Goal: Task Accomplishment & Management: Complete application form

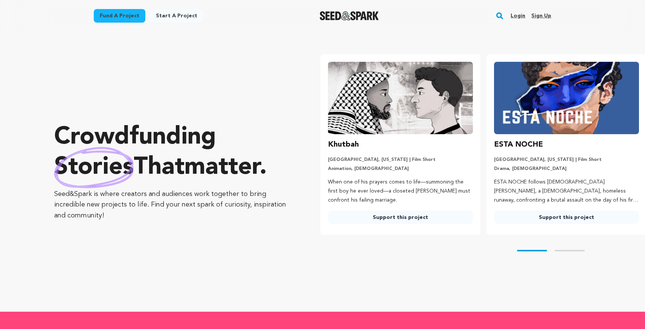
click at [518, 15] on link "Login" at bounding box center [518, 16] width 15 height 12
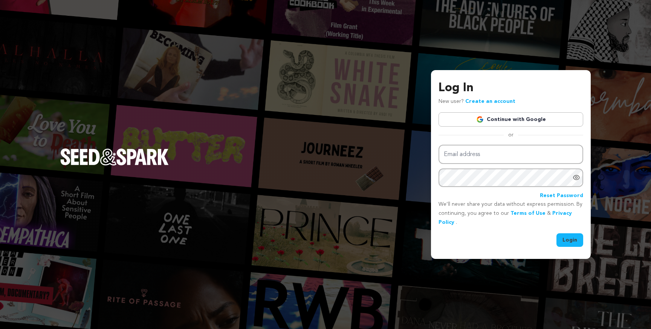
click at [517, 124] on link "Continue with Google" at bounding box center [510, 119] width 145 height 14
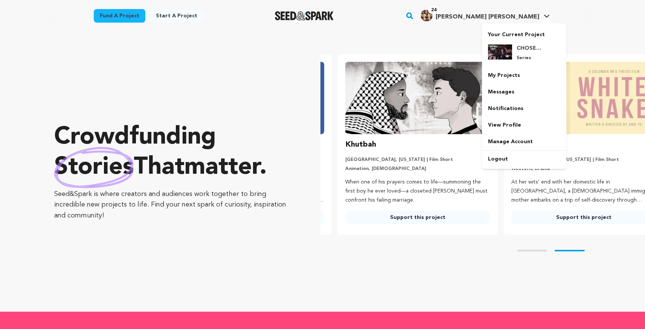
scroll to position [0, 172]
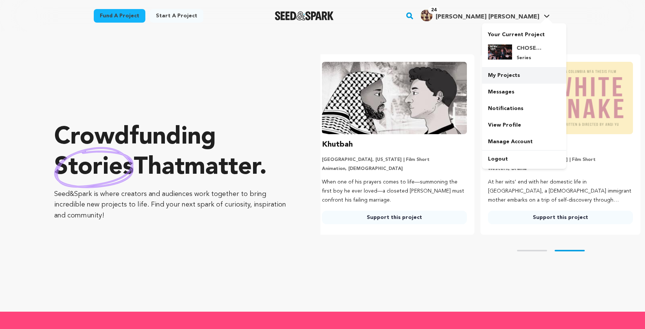
click at [517, 76] on link "My Projects" at bounding box center [524, 75] width 84 height 17
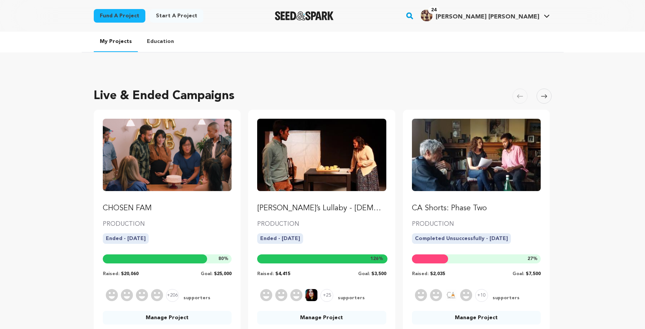
click at [156, 12] on link "Start a project" at bounding box center [176, 16] width 53 height 14
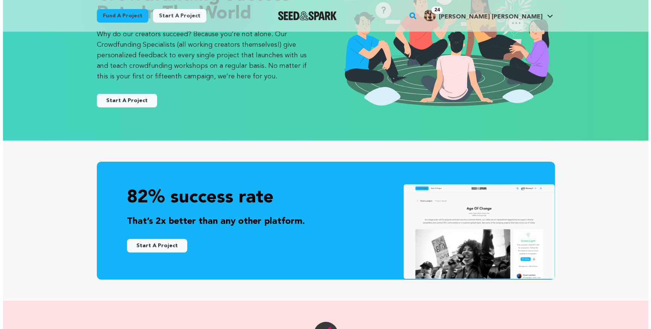
scroll to position [136, 0]
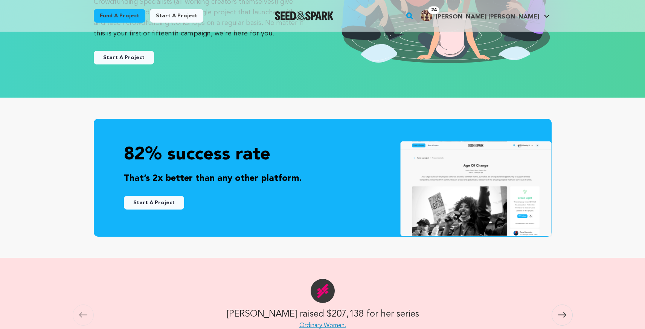
click at [170, 201] on button "Start A Project" at bounding box center [154, 203] width 60 height 14
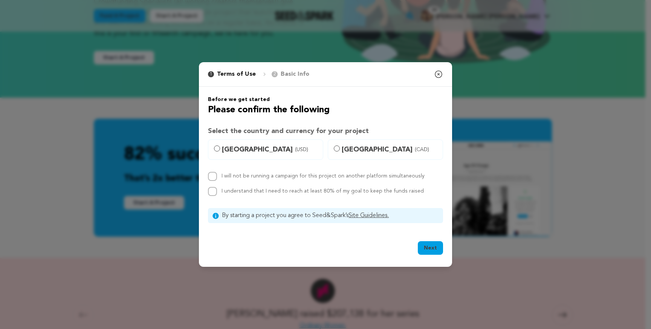
click at [241, 152] on span "United States (USD)" at bounding box center [270, 149] width 96 height 11
click at [220, 151] on input "United States (USD)" at bounding box center [217, 148] width 6 height 6
radio input "true"
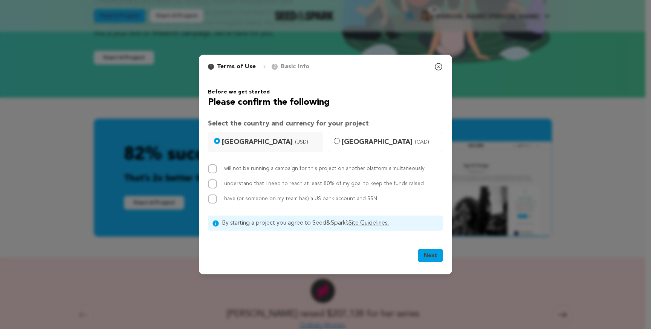
click at [275, 170] on label "I will not be running a campaign for this project on another platform simultane…" at bounding box center [322, 168] width 203 height 5
click at [217, 170] on input "I will not be running a campaign for this project on another platform simultane…" at bounding box center [212, 168] width 9 height 9
checkbox input "true"
click at [276, 185] on label "I understand that I need to reach at least 80% of my goal to keep the funds rai…" at bounding box center [322, 183] width 202 height 5
click at [217, 185] on input "I understand that I need to reach at least 80% of my goal to keep the funds rai…" at bounding box center [212, 183] width 9 height 9
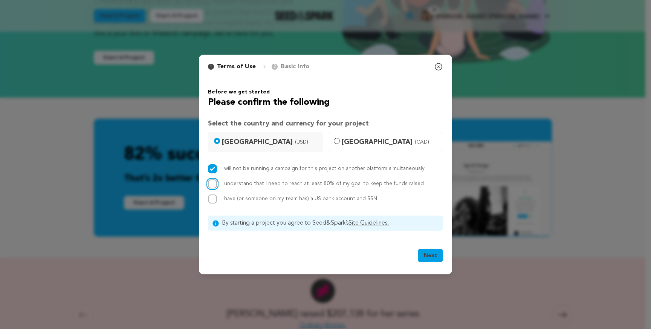
checkbox input "true"
click at [276, 200] on span "I have (or someone on my team has) a US bank account and SSN" at bounding box center [299, 198] width 156 height 5
click at [217, 200] on input "I have (or someone on my team has) a US bank account and SSN" at bounding box center [212, 198] width 9 height 9
checkbox input "true"
click at [429, 255] on button "Next" at bounding box center [430, 256] width 25 height 14
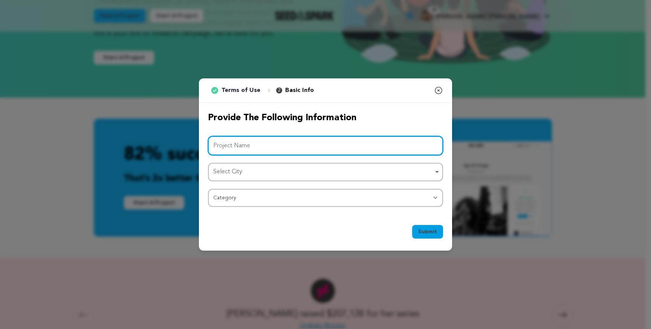
click at [285, 147] on input "Project Name" at bounding box center [325, 145] width 235 height 19
click at [276, 169] on div "Select City Remove item" at bounding box center [323, 171] width 220 height 11
type input "BIG [PERSON_NAME]"
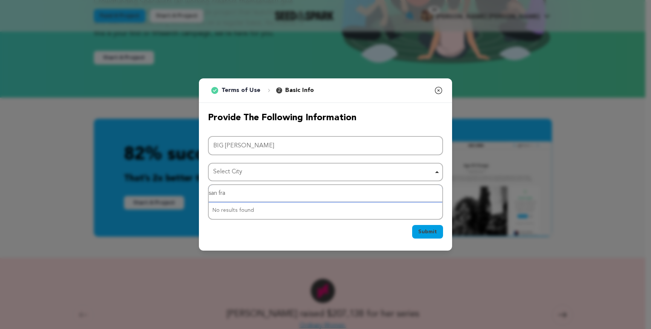
type input "san fran"
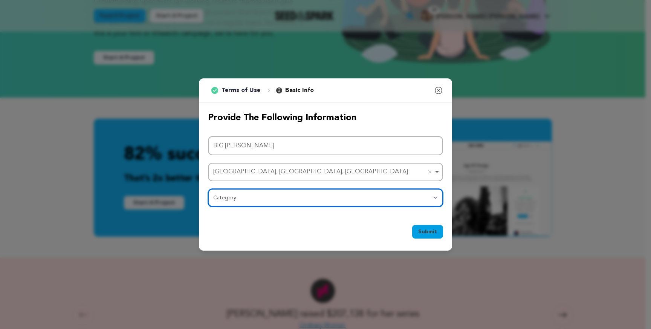
click at [251, 202] on select "Category Film Feature Film Short Series Film Festival Company Music Video VR Ex…" at bounding box center [325, 198] width 235 height 18
select select "383"
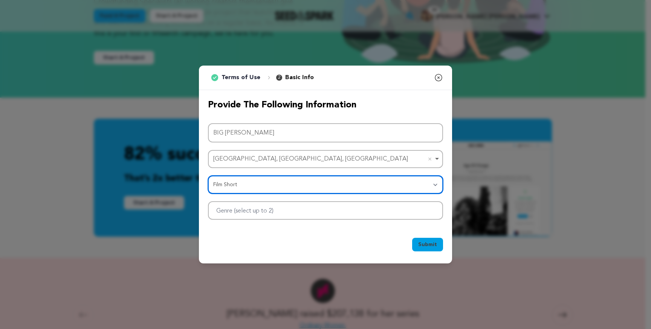
click at [367, 211] on div at bounding box center [325, 210] width 235 height 18
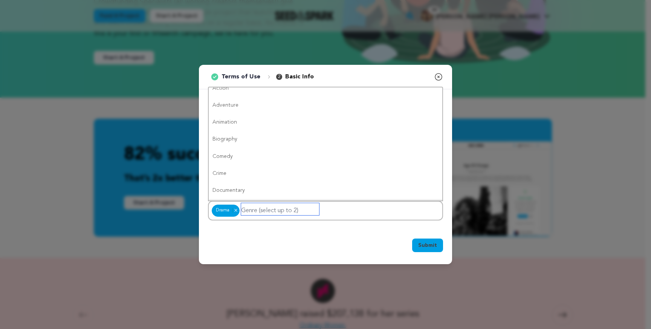
scroll to position [0, 0]
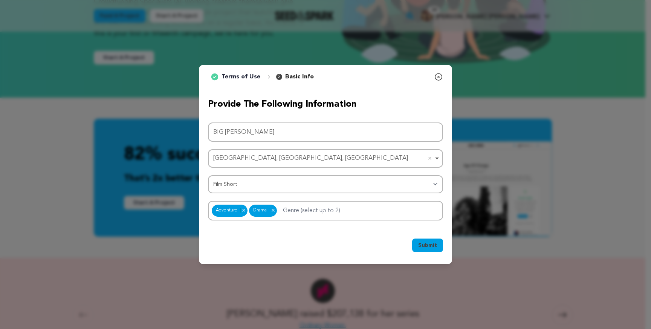
click at [429, 242] on span "Submit" at bounding box center [427, 245] width 19 height 8
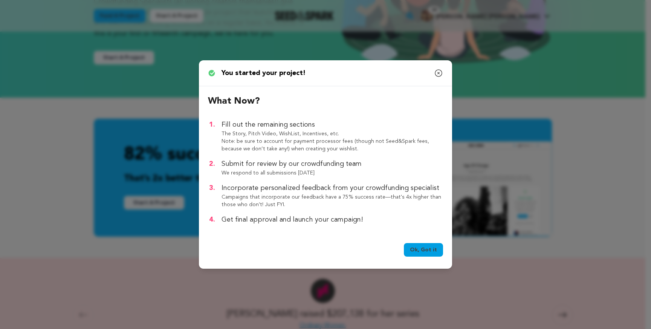
click at [428, 244] on link "Ok, Got it" at bounding box center [423, 250] width 39 height 14
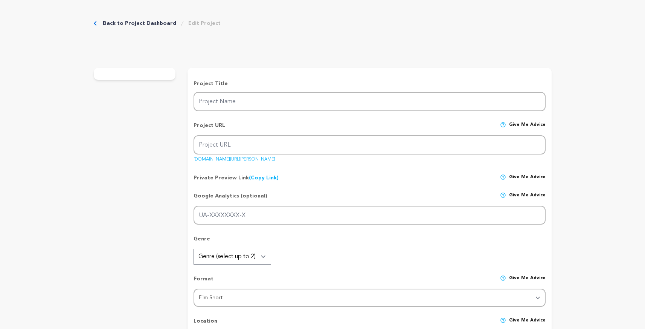
type input "BIG [PERSON_NAME]"
type input "big-[PERSON_NAME]"
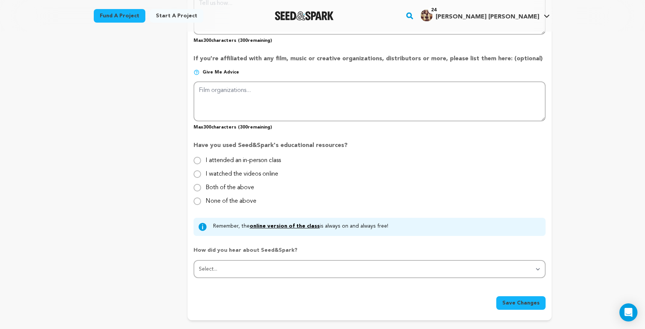
scroll to position [608, 0]
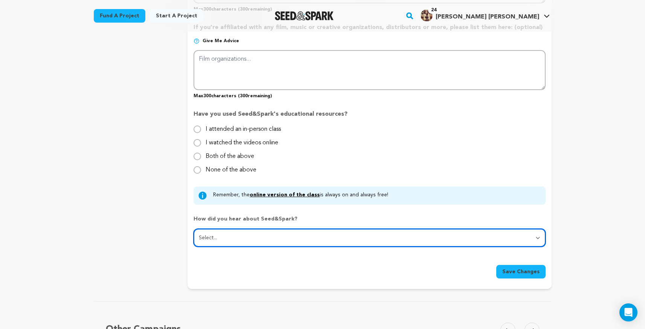
click at [352, 236] on select "Select... From a friend Social media Film festival or film organization Took an…" at bounding box center [370, 238] width 352 height 18
select select "1"
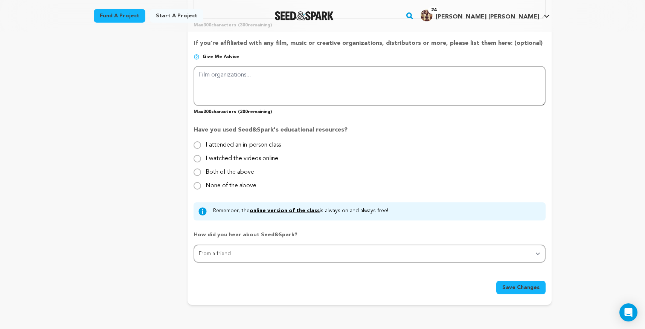
click at [268, 141] on label "I attended an in-person class" at bounding box center [243, 142] width 75 height 12
click at [201, 141] on input "I attended an in-person class" at bounding box center [198, 145] width 8 height 8
radio input "true"
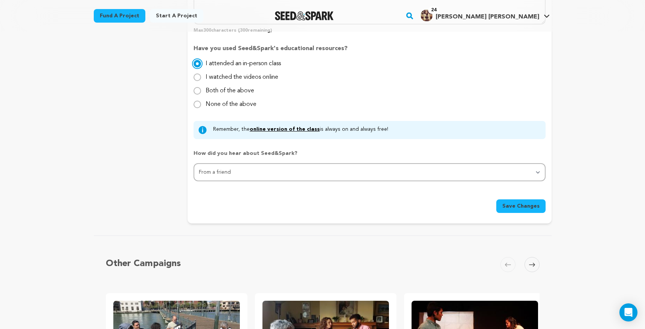
scroll to position [674, 0]
click at [525, 207] on span "Save Changes" at bounding box center [520, 206] width 37 height 8
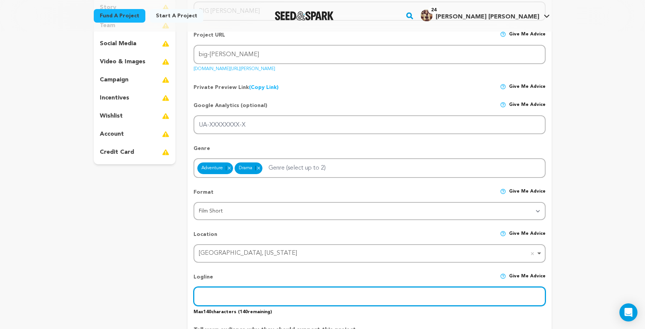
scroll to position [0, 0]
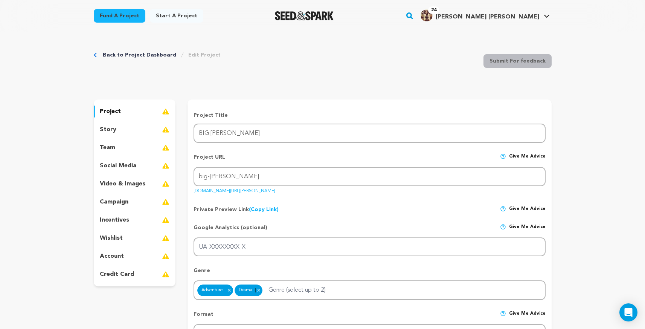
click at [109, 127] on p "story" at bounding box center [108, 129] width 17 height 9
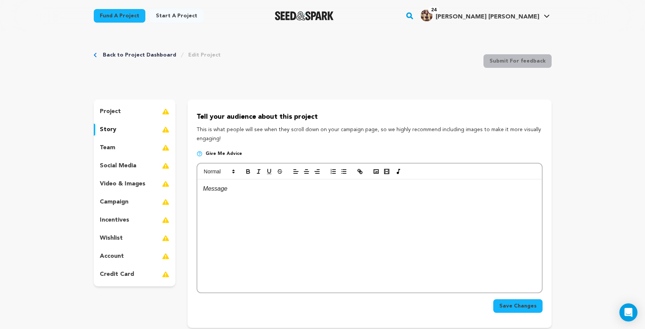
click at [106, 147] on p "team" at bounding box center [107, 147] width 15 height 9
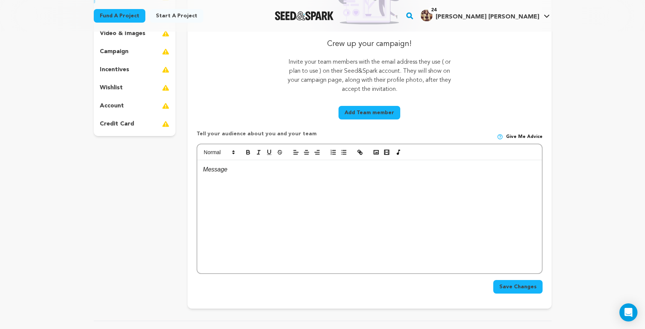
scroll to position [149, 0]
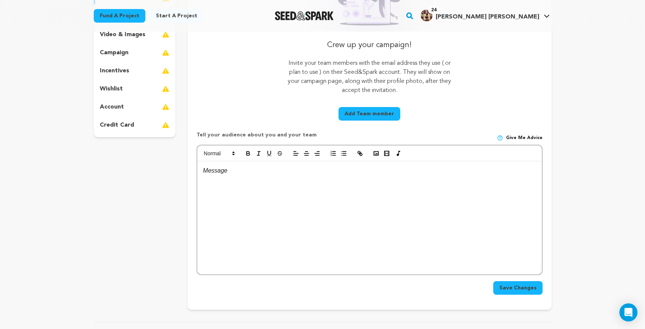
click at [376, 115] on button "Add Team member" at bounding box center [370, 114] width 62 height 14
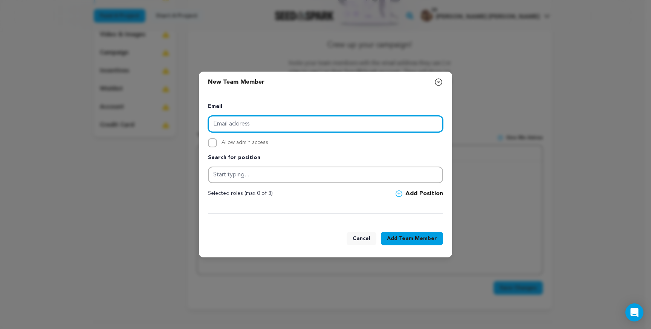
click at [359, 122] on input "email" at bounding box center [325, 124] width 235 height 17
type input "e"
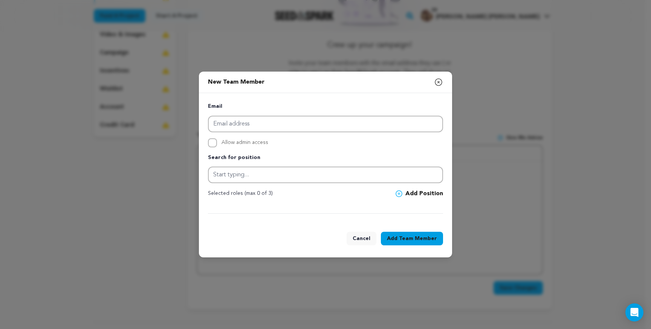
click at [240, 185] on div "Email Allow admin access Search for position Selected roles (max 0 of 3)" at bounding box center [325, 158] width 235 height 112
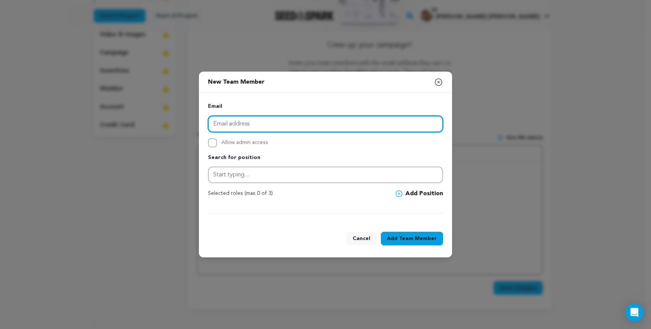
click at [326, 121] on input "email" at bounding box center [325, 124] width 235 height 17
paste input "erik@erikcparker.com"
type input "erik@erikcparker.com"
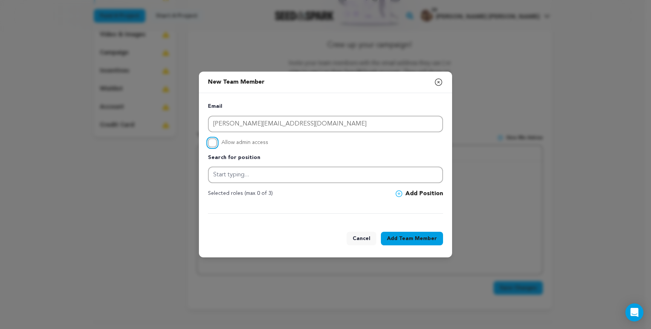
click at [209, 141] on input "Allow admin access" at bounding box center [212, 142] width 9 height 9
checkbox input "true"
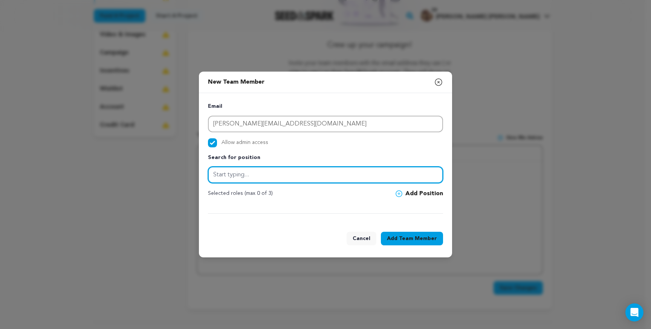
click at [250, 172] on input "text" at bounding box center [325, 174] width 235 height 17
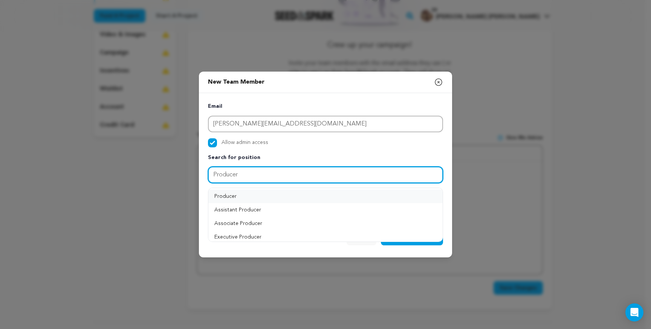
type input "Producer"
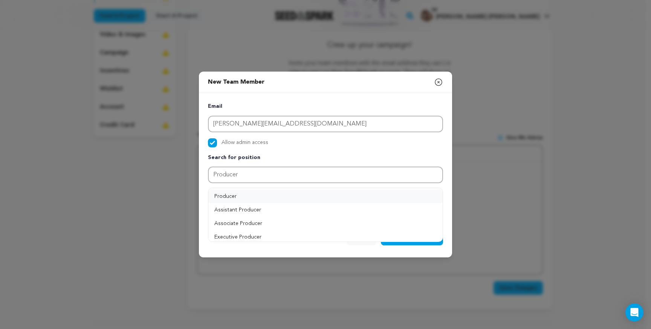
click at [317, 193] on button "Producer" at bounding box center [325, 196] width 234 height 14
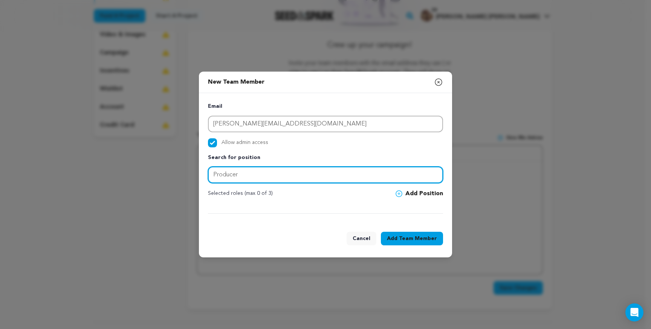
click at [287, 177] on input "Producer" at bounding box center [325, 174] width 235 height 17
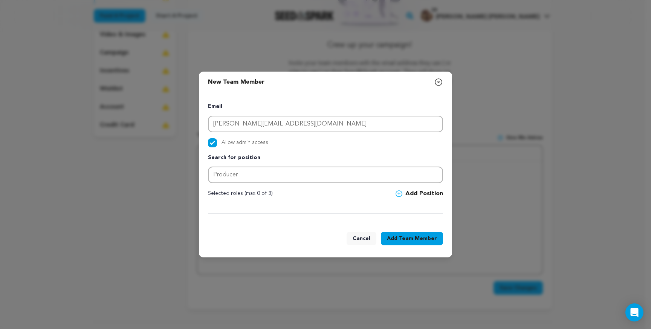
click at [423, 195] on button "Add Position" at bounding box center [418, 193] width 47 height 9
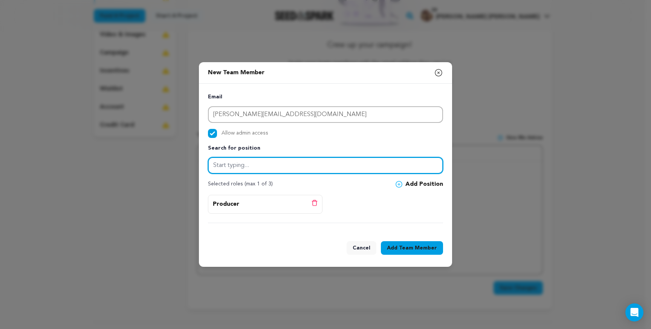
click at [278, 170] on input "text" at bounding box center [325, 165] width 235 height 17
click at [260, 164] on input "First assi" at bounding box center [325, 165] width 235 height 17
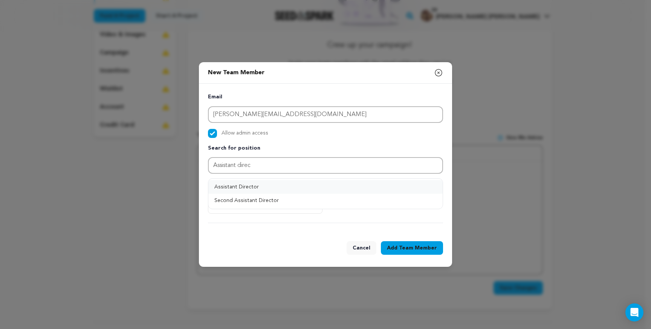
click at [270, 188] on button "Assistant Director" at bounding box center [325, 187] width 234 height 14
type input "Assistant Director"
click at [417, 186] on button "Add Position" at bounding box center [418, 184] width 47 height 9
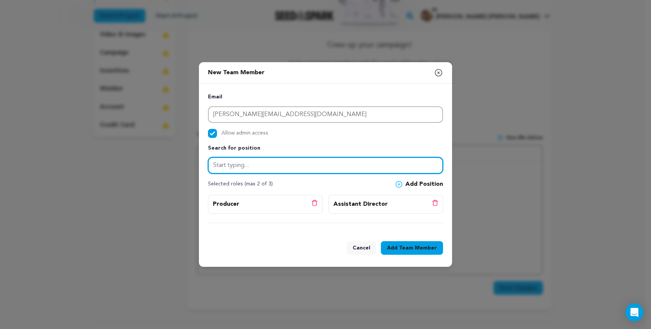
click at [265, 164] on input "text" at bounding box center [325, 165] width 235 height 17
type input "Editor"
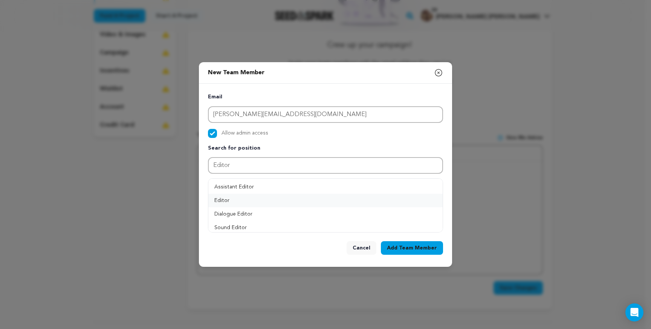
click at [280, 200] on button "Editor" at bounding box center [325, 201] width 234 height 14
click at [427, 186] on button "Add Position" at bounding box center [418, 184] width 47 height 9
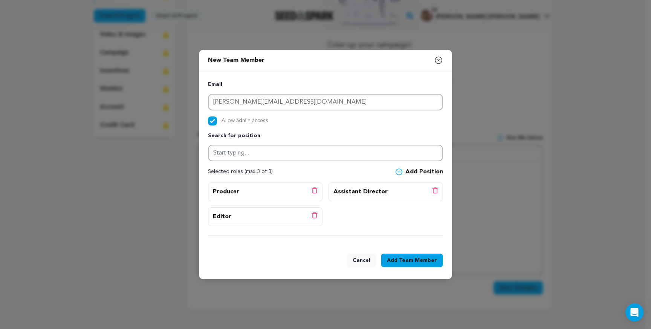
click at [404, 264] on button "Add Team Member" at bounding box center [412, 260] width 62 height 14
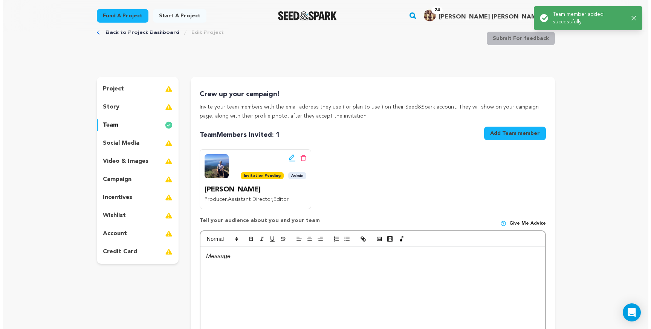
scroll to position [0, 0]
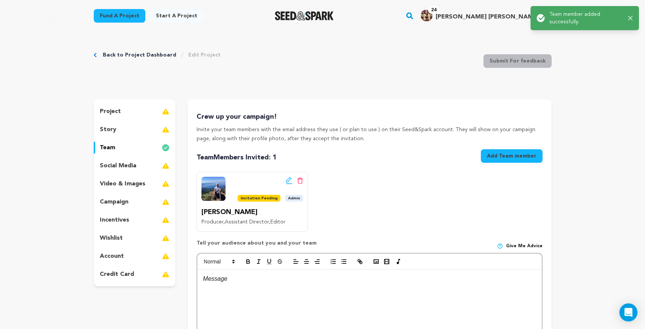
click at [501, 154] on button "Add Team member" at bounding box center [512, 156] width 62 height 14
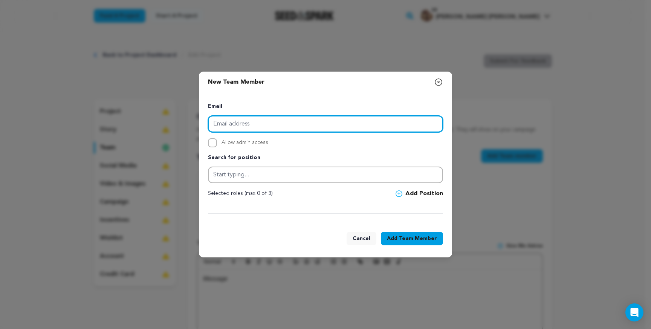
click at [290, 130] on input "email" at bounding box center [325, 124] width 235 height 17
paste input "jennifer.talbott@gmail.com"
type input "jennifer.talbott@gmail.com"
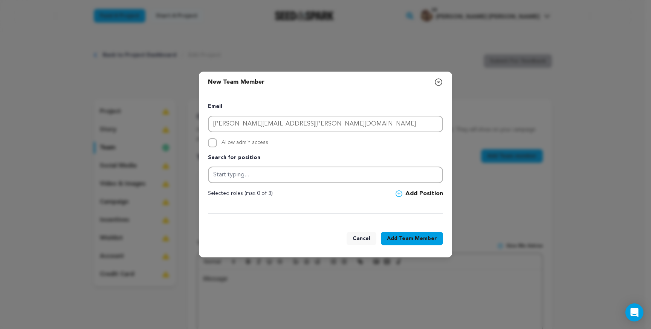
click at [239, 139] on span "Allow admin access" at bounding box center [244, 142] width 47 height 9
click at [217, 139] on input "Allow admin access" at bounding box center [212, 142] width 9 height 9
checkbox input "true"
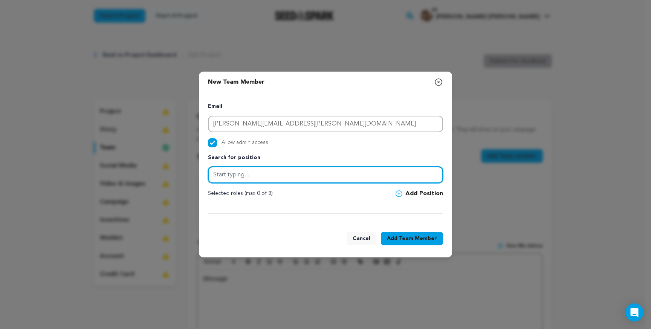
click at [267, 178] on input "text" at bounding box center [325, 174] width 235 height 17
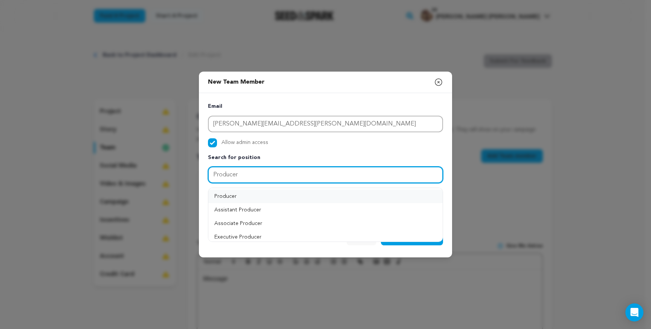
type input "Producer"
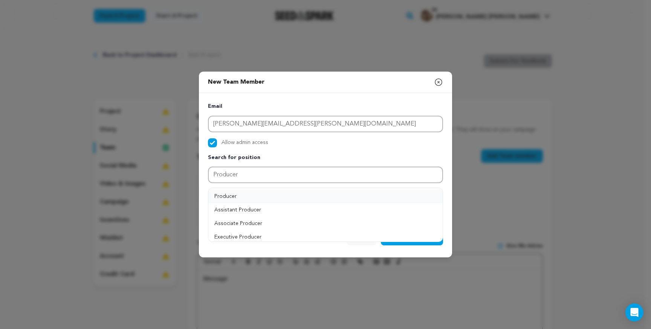
click at [256, 194] on button "Producer" at bounding box center [325, 196] width 234 height 14
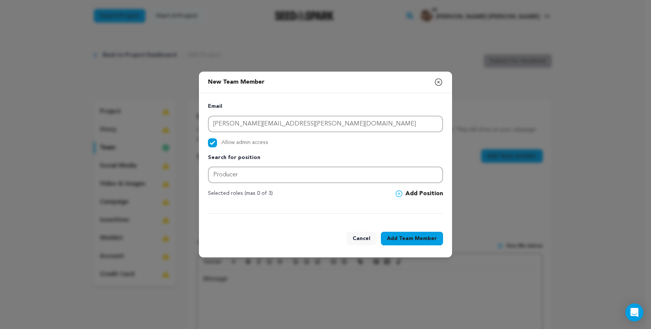
click at [413, 191] on button "Add Position" at bounding box center [418, 193] width 47 height 9
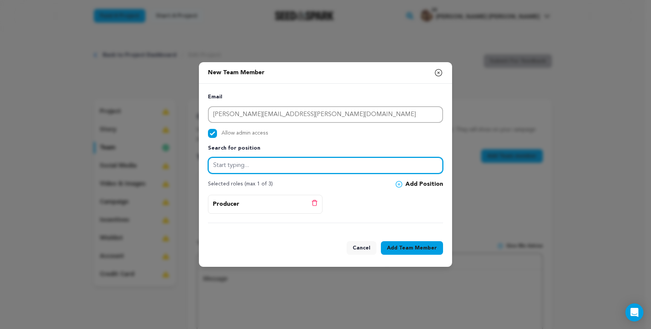
click at [290, 163] on input "text" at bounding box center [325, 165] width 235 height 17
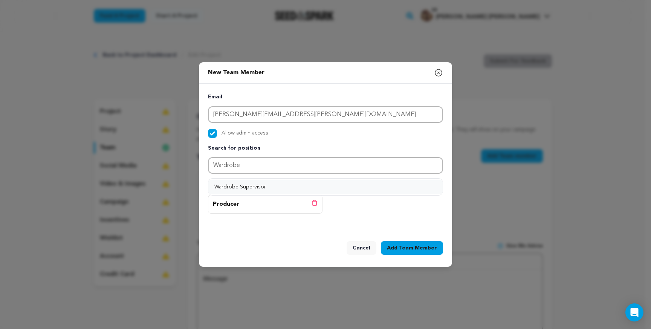
click at [261, 183] on button "Wardrobe Supervisor" at bounding box center [325, 187] width 234 height 14
type input "Wardrobe Supervisor"
click at [409, 184] on button "Add Position" at bounding box center [418, 184] width 47 height 9
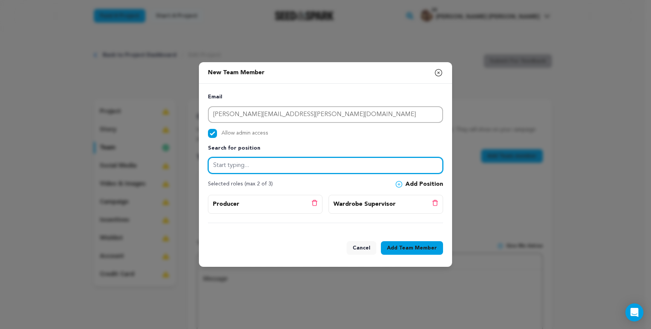
click at [320, 157] on input "text" at bounding box center [325, 165] width 235 height 17
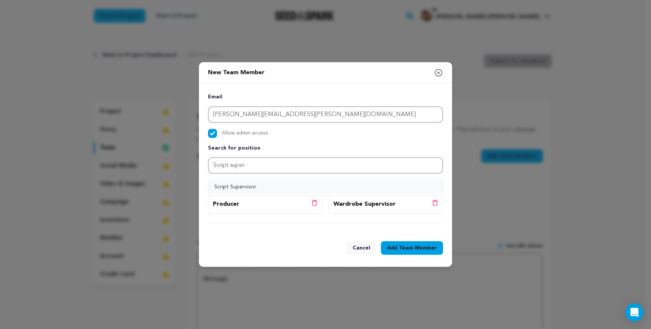
click at [316, 182] on button "Script Supervisor" at bounding box center [325, 187] width 234 height 14
type input "Script Supervisor"
click at [427, 177] on div "Email jennifer.talbott@gmail.com Allow admin access Search for position Script …" at bounding box center [325, 158] width 235 height 131
click at [425, 185] on button "Add Position" at bounding box center [418, 184] width 47 height 9
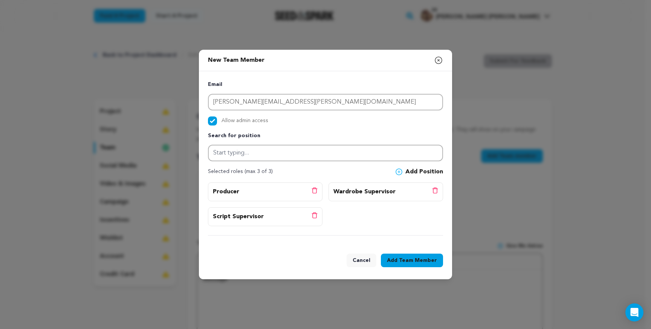
click at [418, 262] on span "Team Member" at bounding box center [418, 260] width 38 height 8
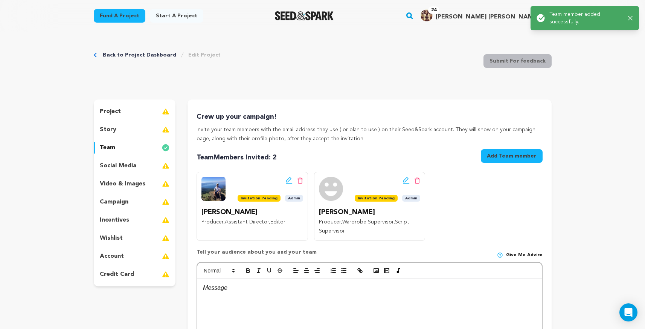
click at [500, 158] on button "Add Team member" at bounding box center [512, 156] width 62 height 14
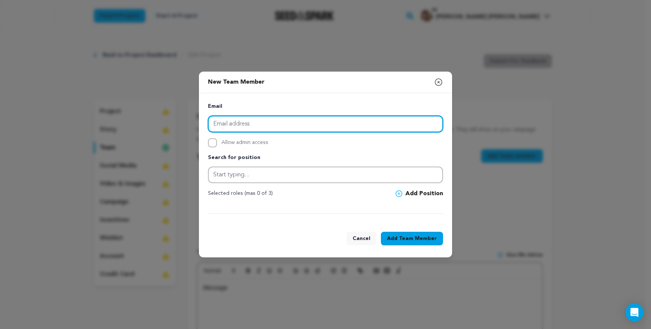
click at [317, 122] on input "email" at bounding box center [325, 124] width 235 height 17
paste input "ajonick@me.com"
type input "ajonick@me.com"
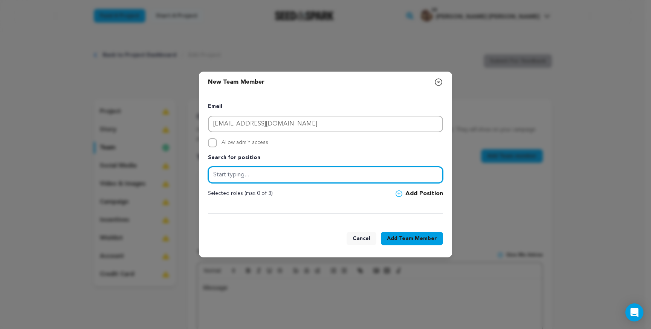
click at [236, 180] on input "text" at bounding box center [325, 174] width 235 height 17
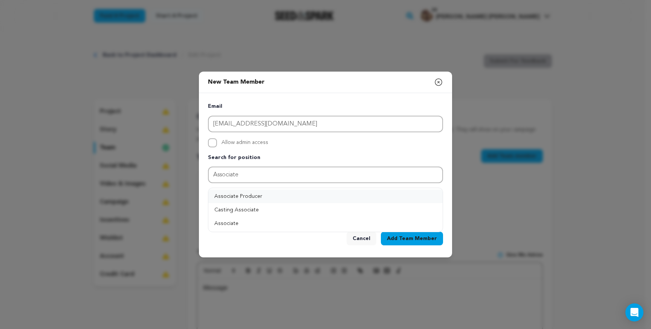
click at [233, 196] on button "Associate Producer" at bounding box center [325, 196] width 234 height 14
type input "Associate Producer"
click at [400, 193] on icon at bounding box center [398, 193] width 7 height 7
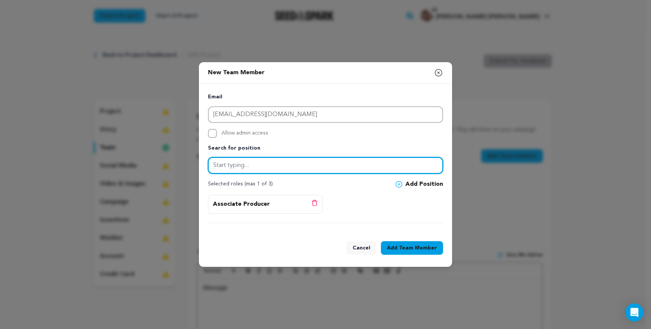
click at [308, 169] on input "text" at bounding box center [325, 165] width 235 height 17
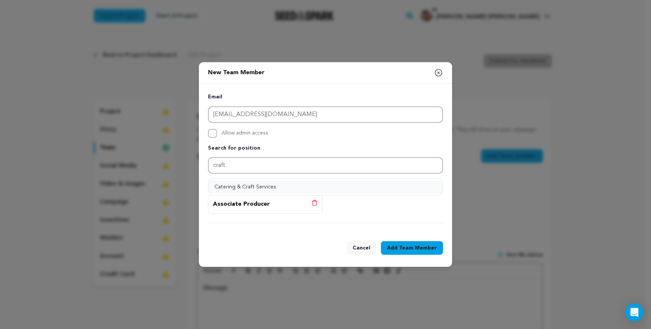
click at [248, 186] on button "Catering & Craft Services" at bounding box center [325, 187] width 234 height 14
type input "Catering & Craft Services"
click at [424, 183] on button "Add Position" at bounding box center [418, 184] width 47 height 9
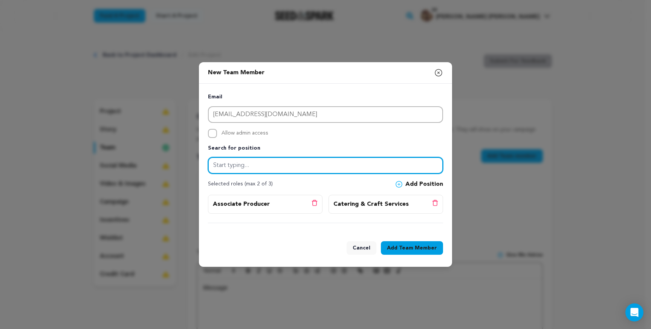
click at [316, 167] on input "text" at bounding box center [325, 165] width 235 height 17
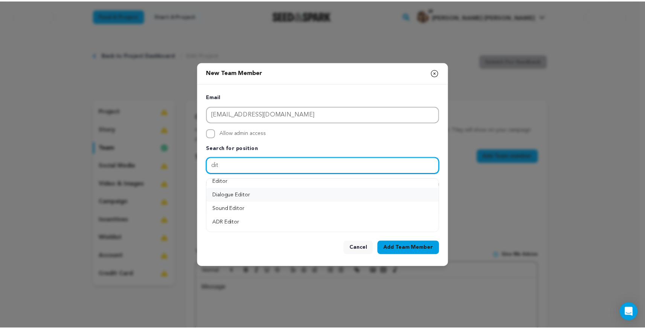
scroll to position [31, 0]
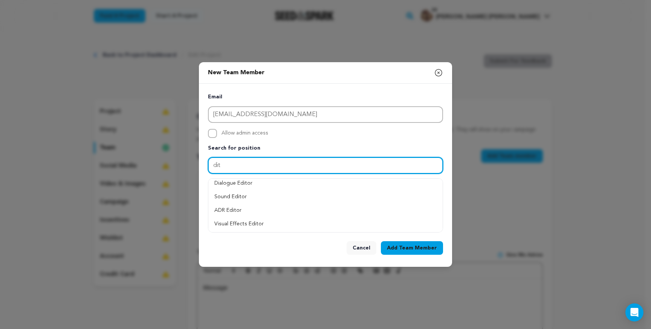
type input "dit"
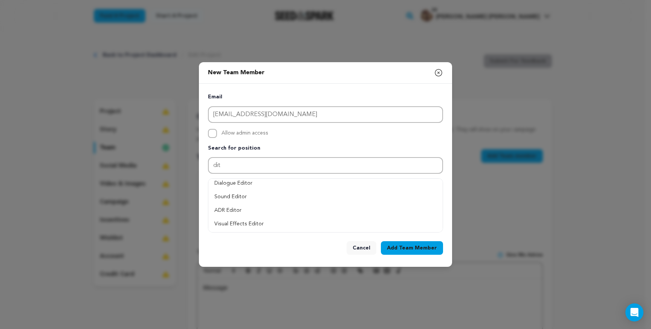
click at [291, 246] on div "Cancel Add Team Member" at bounding box center [325, 249] width 235 height 17
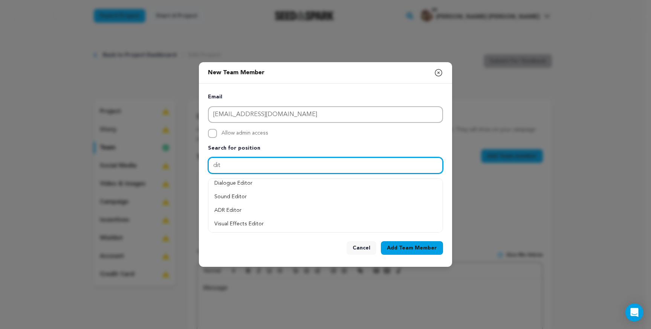
click at [339, 165] on input "dit" at bounding box center [325, 165] width 235 height 17
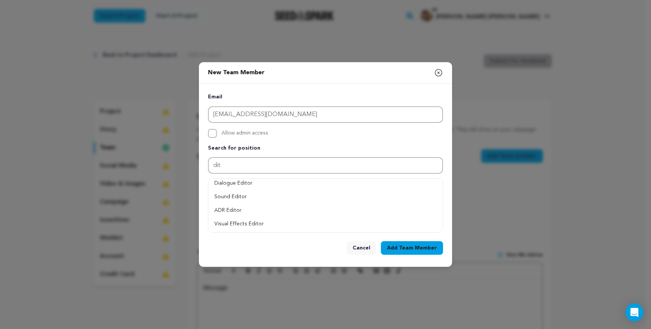
click at [354, 131] on label "Allow admin access" at bounding box center [325, 133] width 235 height 9
click at [217, 131] on input "Allow admin access" at bounding box center [212, 133] width 9 height 9
click at [247, 134] on span "Allow admin access" at bounding box center [244, 133] width 47 height 9
click at [217, 134] on input "Allow admin access" at bounding box center [212, 133] width 9 height 9
checkbox input "false"
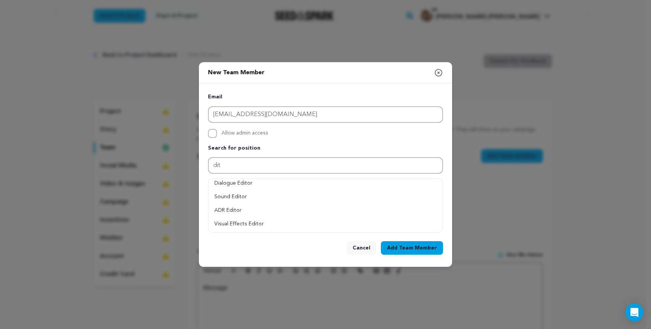
click at [404, 249] on span "Team Member" at bounding box center [418, 248] width 38 height 8
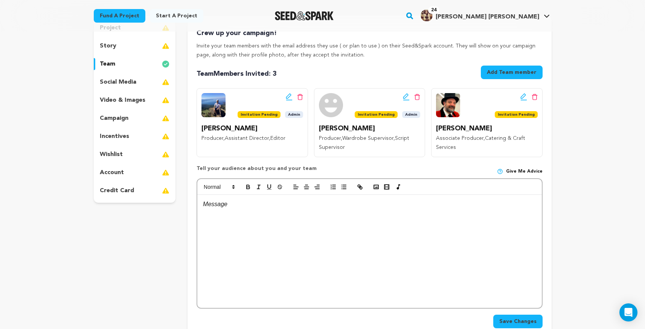
scroll to position [66, 0]
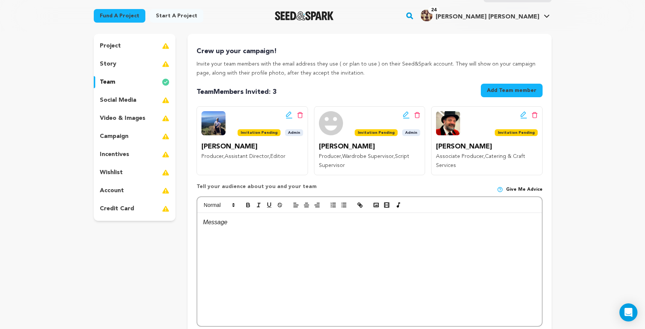
click at [122, 103] on p "social media" at bounding box center [118, 100] width 37 height 9
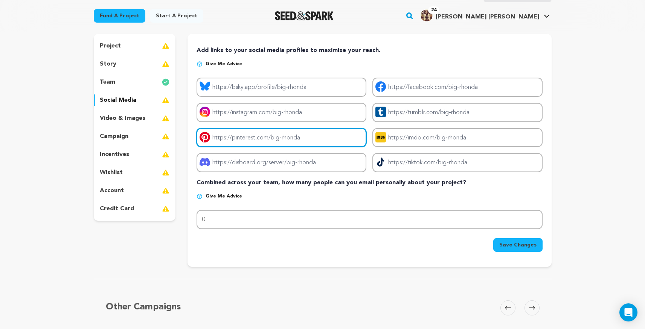
click at [337, 139] on input "Project pinterest link" at bounding box center [282, 137] width 170 height 19
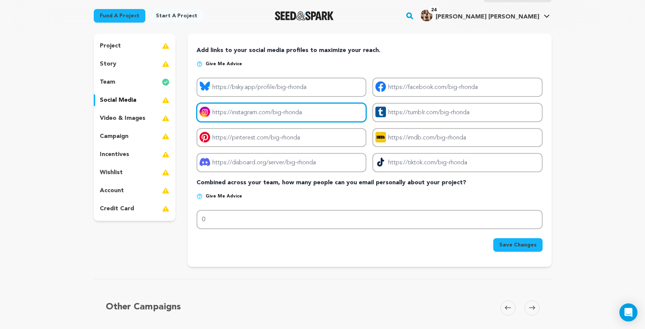
click at [317, 113] on input "Project instagram link" at bounding box center [282, 112] width 170 height 19
drag, startPoint x: 323, startPoint y: 110, endPoint x: 295, endPoint y: 113, distance: 27.7
click at [295, 113] on input "Project instagram link" at bounding box center [282, 112] width 170 height 19
click at [271, 115] on input "Project instagram link" at bounding box center [282, 112] width 170 height 19
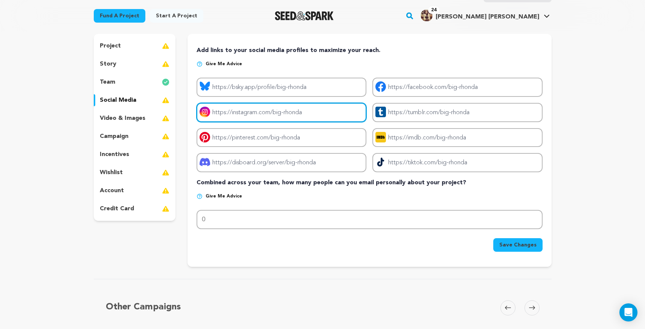
click at [328, 111] on input "Project instagram link" at bounding box center [282, 112] width 170 height 19
paste input "https://www.instagram.com/brittsbellavita/"
drag, startPoint x: 289, startPoint y: 111, endPoint x: 380, endPoint y: 114, distance: 91.2
click at [380, 114] on div "Project bluesky link Project facebook link Project instagram link https://www.i…" at bounding box center [370, 125] width 346 height 95
type input "https://www.instagram.com/drivingbigrhonda"
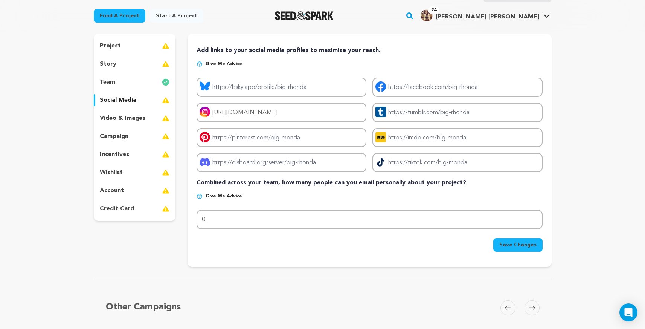
click at [554, 159] on div "Back to Project Dashboard Edit Project Submit For feedback Submit For feedback …" at bounding box center [323, 259] width 482 height 586
click at [523, 246] on span "Save Changes" at bounding box center [517, 245] width 37 height 8
click at [203, 114] on rect at bounding box center [205, 112] width 11 height 11
click at [141, 116] on p "video & images" at bounding box center [123, 118] width 46 height 9
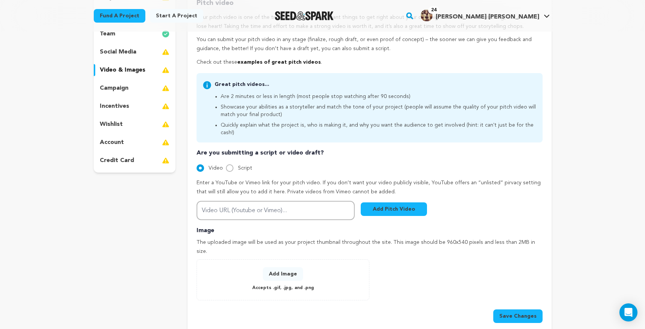
scroll to position [97, 0]
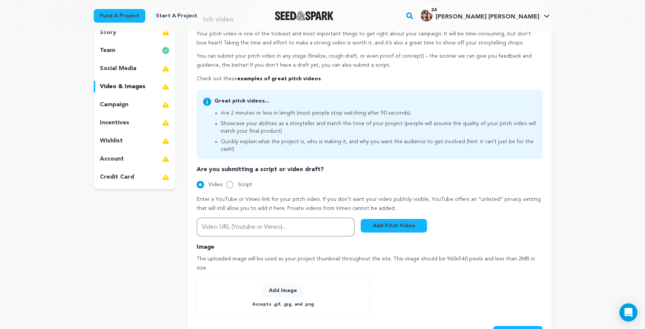
click at [127, 101] on p "campaign" at bounding box center [114, 104] width 29 height 9
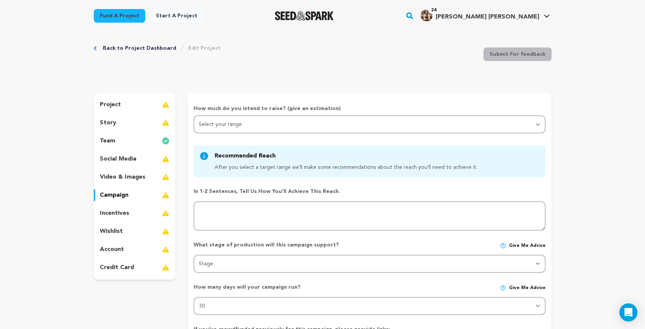
scroll to position [4, 0]
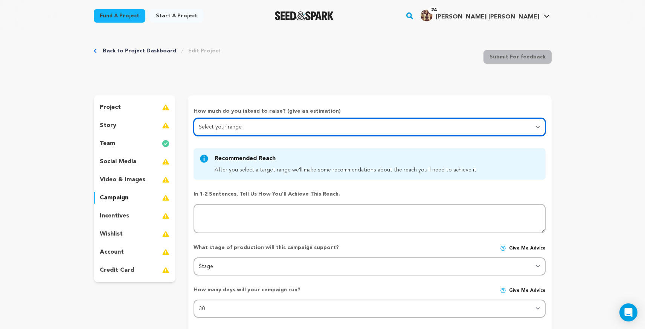
click at [232, 122] on select "Select your range Less than $10k 10k - $14k 15k - $24k 25k - $49k 50k or more" at bounding box center [370, 127] width 352 height 18
select select "1"
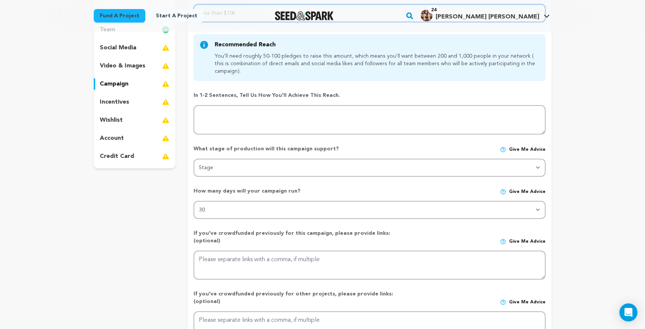
scroll to position [119, 0]
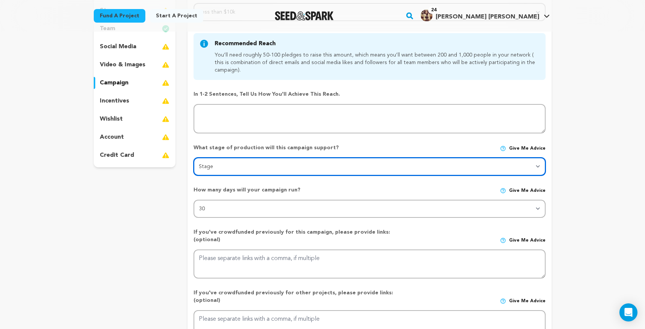
click at [254, 163] on select "Stage DEVELOPMENT PRODUCTION POST-PRODUCTION DISTRIBUTION PRE-PRODUCTION ENHANC…" at bounding box center [370, 166] width 352 height 18
select select "1404"
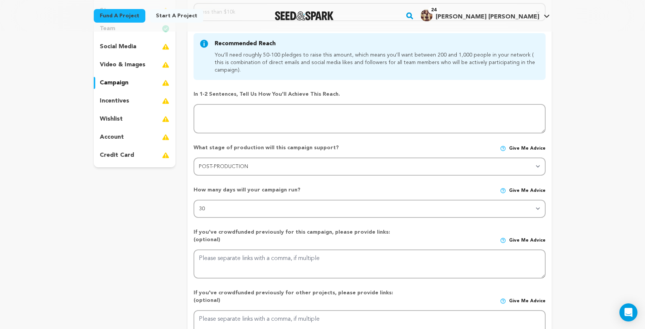
click at [175, 225] on div "project story team social media video & images campaign incentives wishlist" at bounding box center [135, 176] width 82 height 393
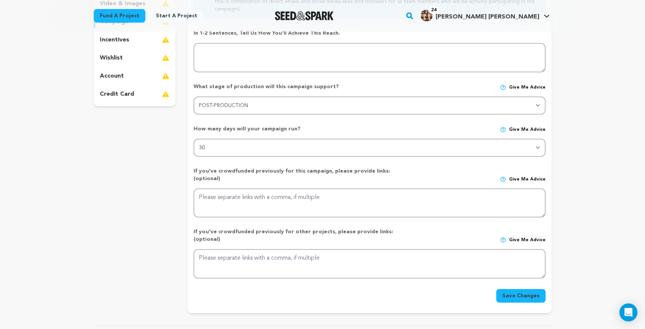
scroll to position [182, 0]
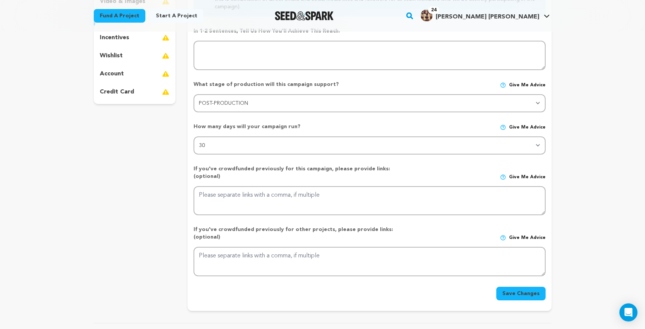
click at [266, 156] on div "How much do you intend to raise? (give an estimation) Select your range Less th…" at bounding box center [370, 114] width 352 height 371
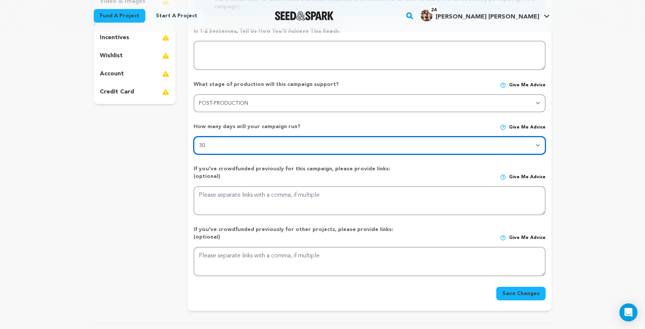
click at [269, 150] on select "30 45 60" at bounding box center [370, 145] width 352 height 18
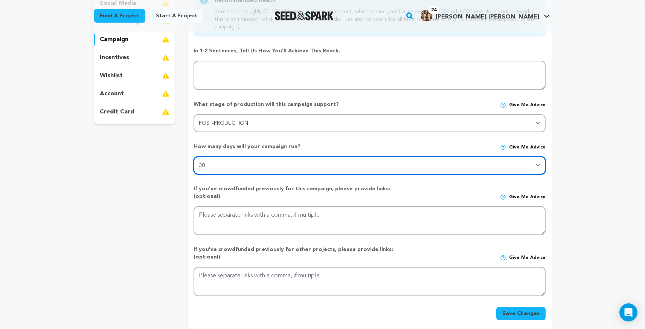
scroll to position [161, 0]
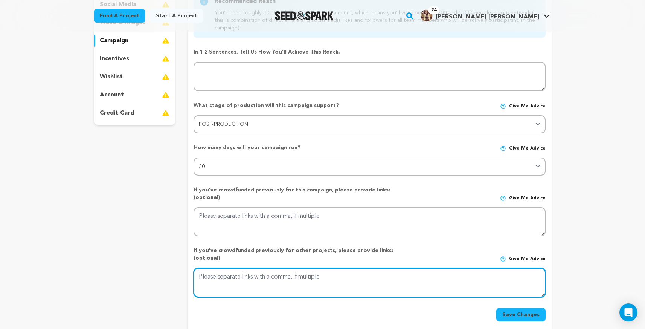
click at [343, 268] on textarea at bounding box center [370, 282] width 352 height 29
paste textarea "https://seedandspark.com/fund/7by7#story"
paste textarea "https://seedandspark.com/fund/chosenfamseries#story"
type textarea "https://seedandspark.com/fund/7by7#story, https://seedandspark.com/fund/chosenf…"
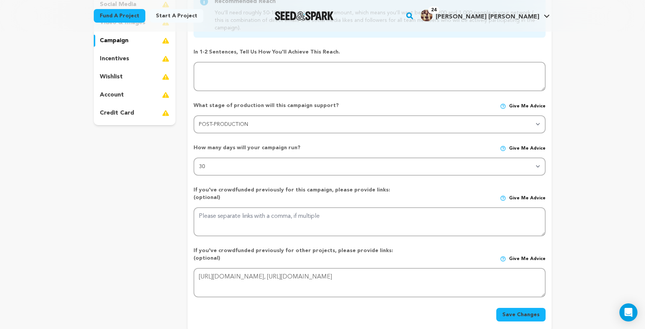
click at [527, 308] on button "Save Changes" at bounding box center [520, 315] width 49 height 14
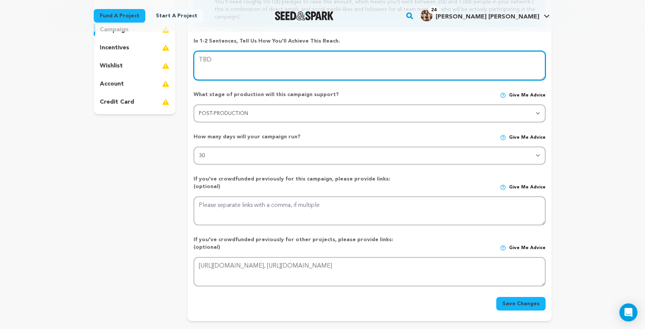
scroll to position [268, 0]
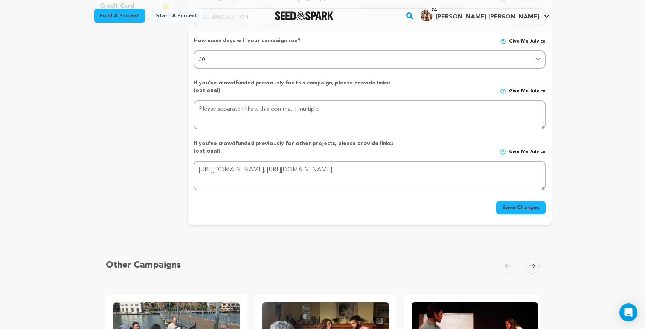
type textarea "TBD"
click at [535, 201] on button "Save Changes" at bounding box center [520, 208] width 49 height 14
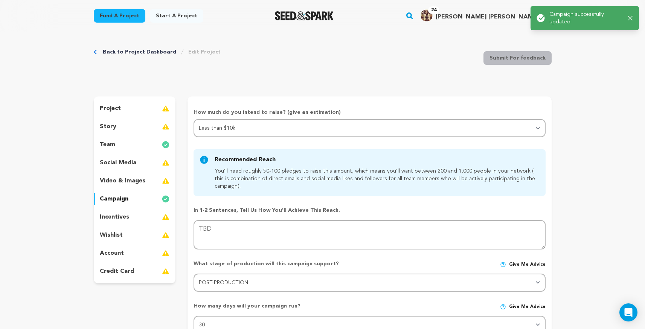
scroll to position [0, 0]
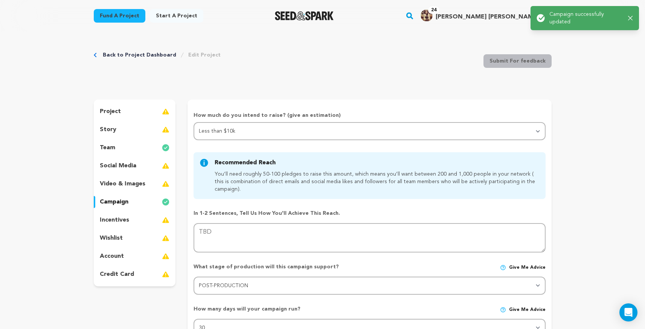
click at [145, 215] on div "incentives" at bounding box center [135, 220] width 82 height 12
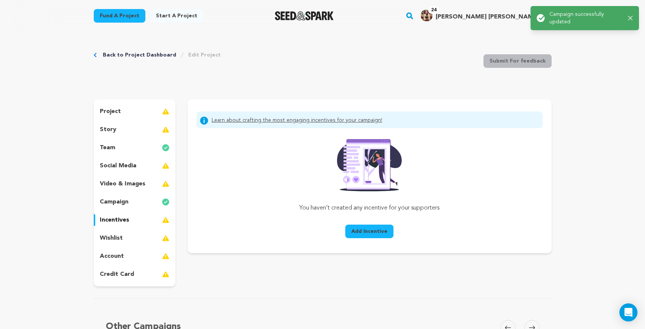
click at [129, 238] on div "wishlist" at bounding box center [135, 238] width 82 height 12
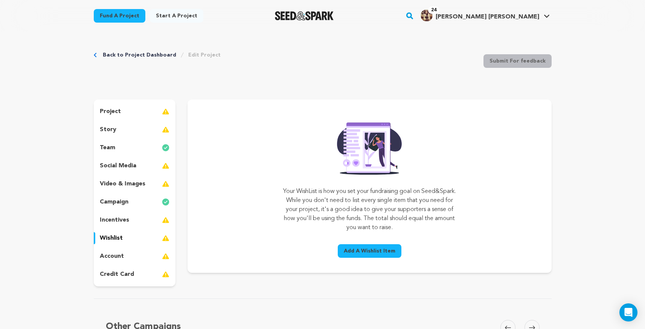
click at [365, 249] on span "Add A Wishlist Item" at bounding box center [370, 251] width 52 height 8
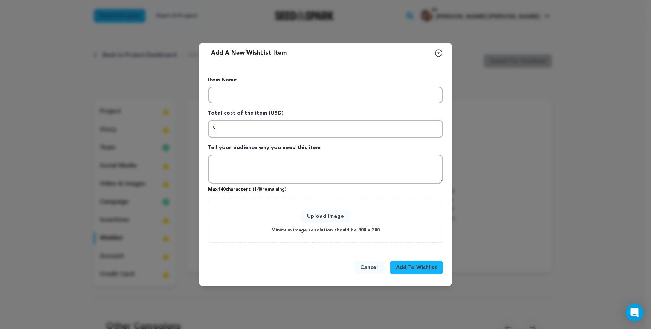
click at [440, 55] on icon "button" at bounding box center [438, 53] width 9 height 9
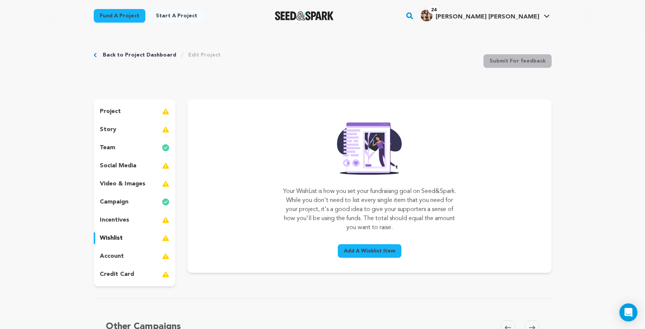
click at [110, 257] on p "account" at bounding box center [112, 256] width 24 height 9
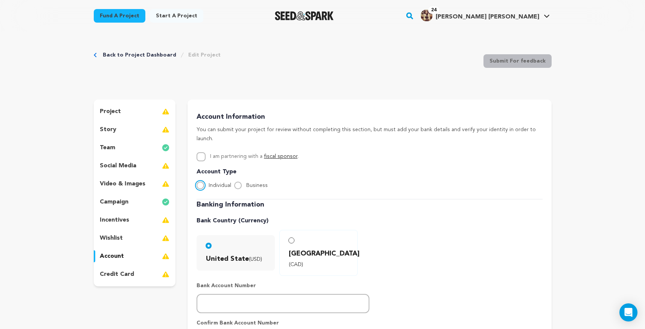
click at [201, 181] on input "Individual" at bounding box center [201, 185] width 8 height 8
radio input "true"
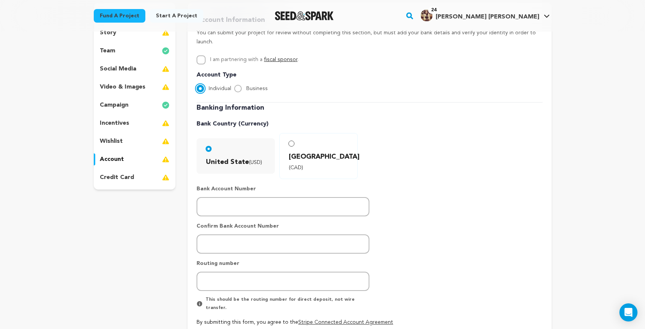
scroll to position [81, 0]
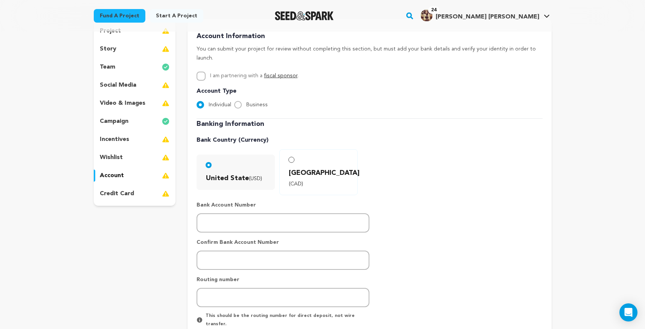
click at [132, 192] on p "credit card" at bounding box center [117, 193] width 34 height 9
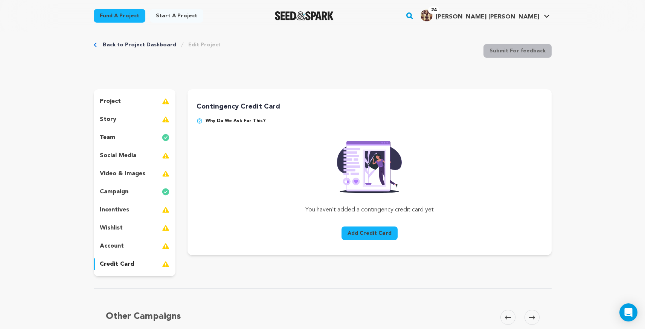
scroll to position [9, 0]
click at [116, 154] on p "social media" at bounding box center [118, 156] width 37 height 9
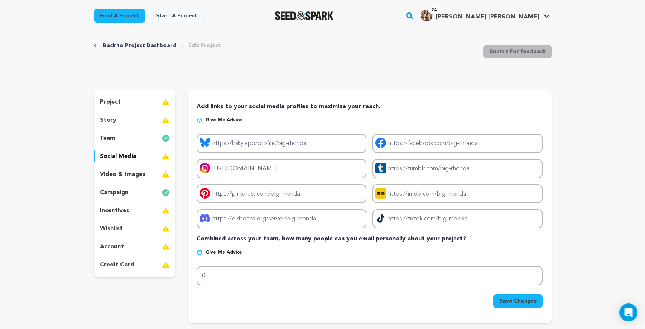
click at [114, 171] on p "video & images" at bounding box center [123, 174] width 46 height 9
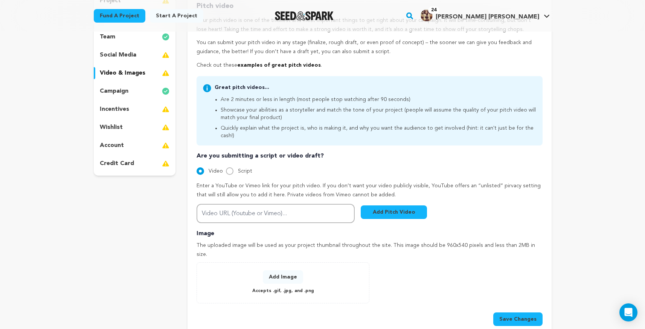
scroll to position [109, 0]
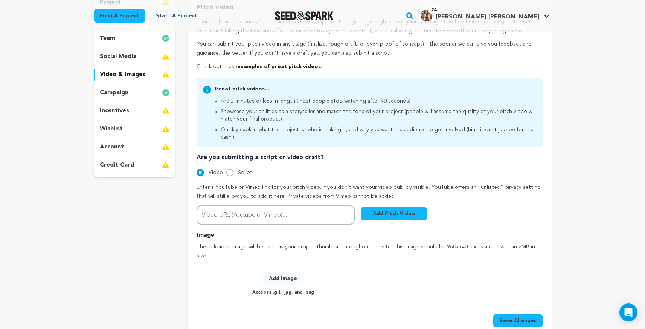
click at [132, 56] on p "social media" at bounding box center [118, 56] width 37 height 9
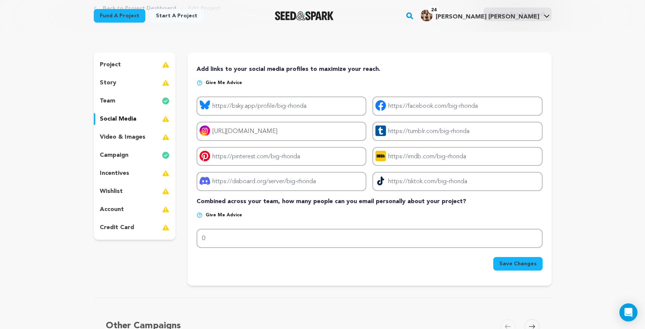
scroll to position [42, 0]
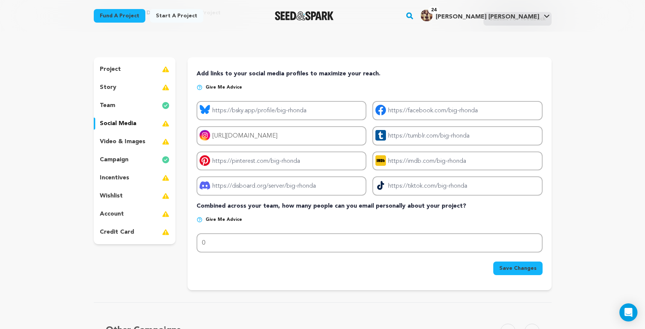
click at [223, 220] on span "Give me advice" at bounding box center [224, 220] width 37 height 6
click at [202, 218] on p "Give me advice" at bounding box center [370, 223] width 346 height 12
click at [199, 220] on img at bounding box center [200, 220] width 6 height 6
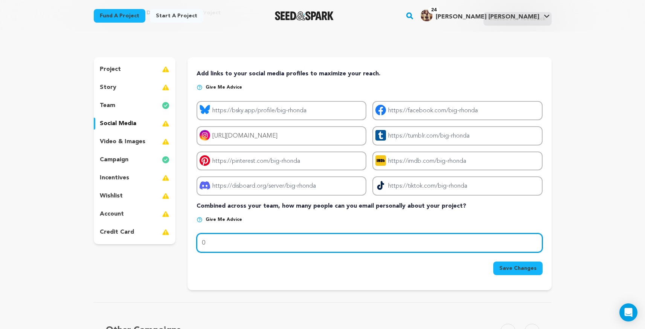
click at [241, 247] on input "0" at bounding box center [370, 242] width 346 height 19
type input "200"
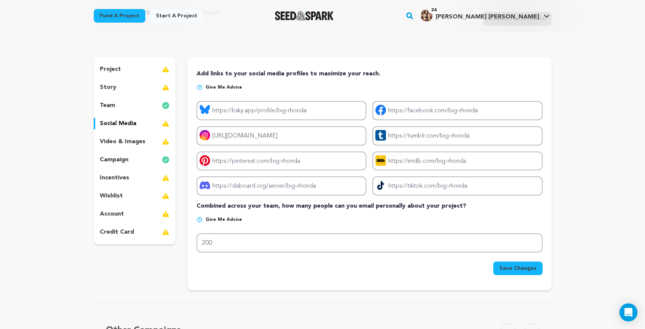
click at [222, 260] on div "Save Changes" at bounding box center [370, 266] width 346 height 17
click at [125, 140] on p "video & images" at bounding box center [123, 141] width 46 height 9
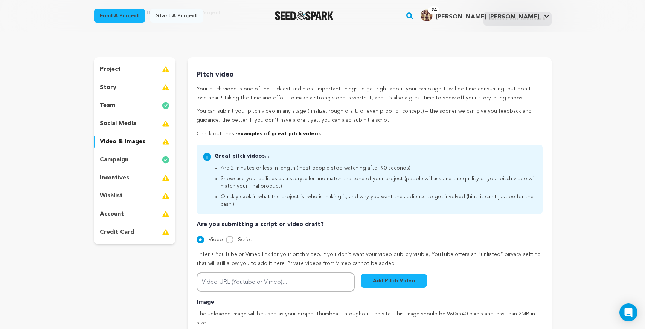
click at [129, 116] on div "project story team social media video & images campaign incentives wishlist acc…" at bounding box center [135, 150] width 82 height 187
click at [127, 123] on p "social media" at bounding box center [118, 123] width 37 height 9
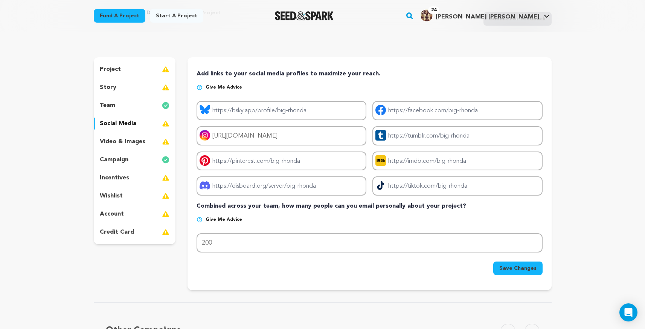
click at [529, 267] on span "Save Changes" at bounding box center [517, 268] width 37 height 8
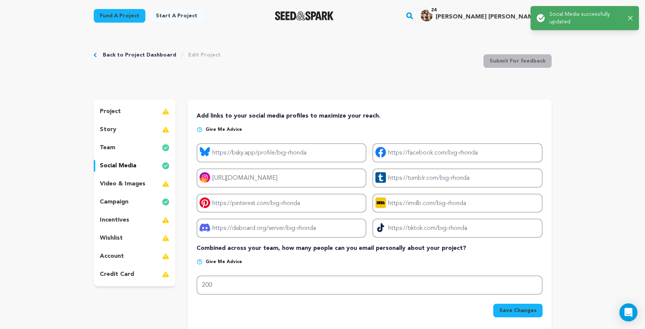
click at [128, 180] on p "video & images" at bounding box center [123, 183] width 46 height 9
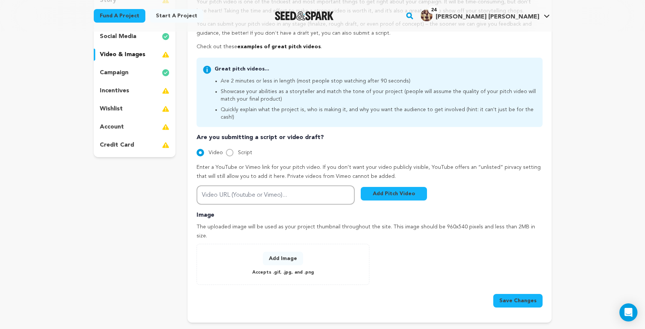
scroll to position [128, 0]
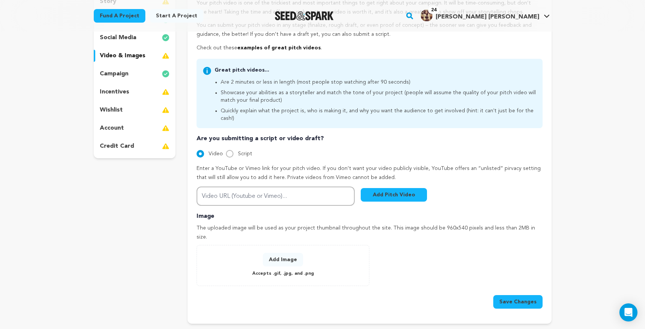
click at [284, 253] on button "Add Image" at bounding box center [283, 260] width 40 height 14
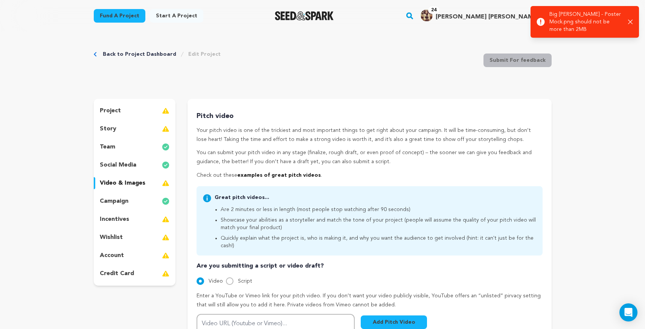
scroll to position [0, 0]
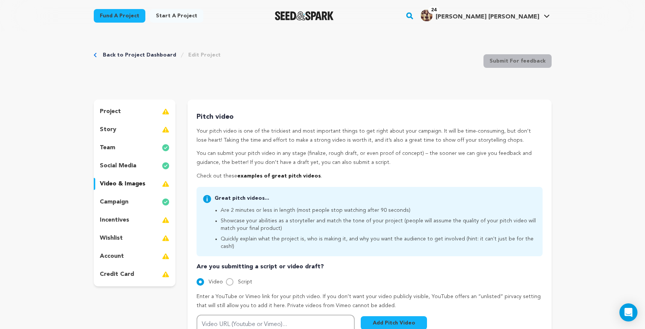
click at [126, 134] on div "story" at bounding box center [135, 130] width 82 height 12
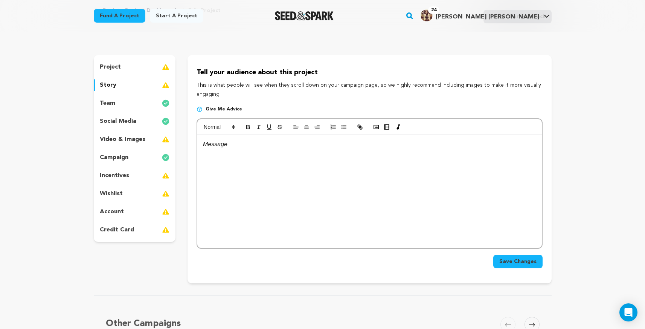
scroll to position [36, 0]
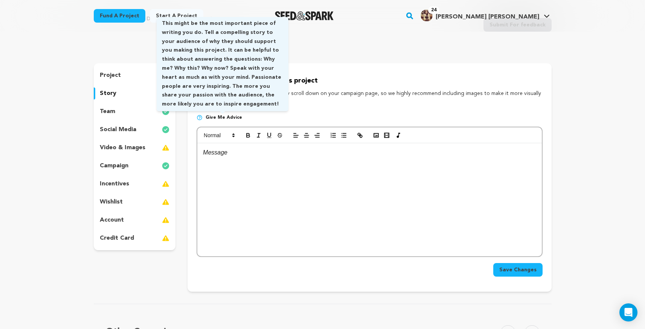
click at [215, 119] on span "Give me advice" at bounding box center [224, 117] width 37 height 6
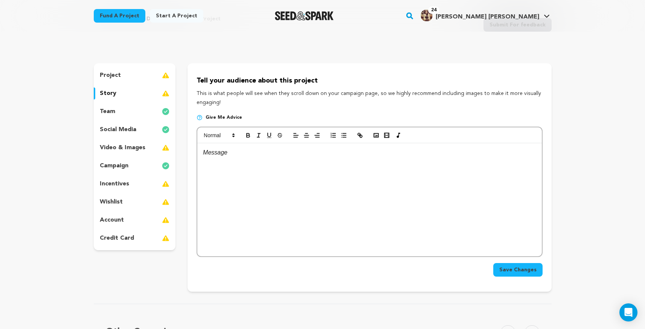
drag, startPoint x: 216, startPoint y: 165, endPoint x: 216, endPoint y: 159, distance: 6.0
click at [217, 162] on div at bounding box center [369, 199] width 344 height 113
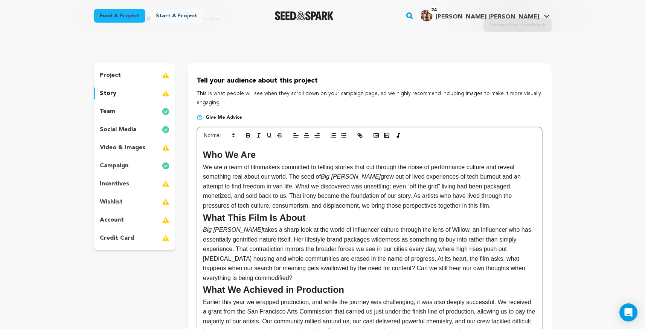
click at [464, 204] on p "We are a team of filmmakers committed to telling stories that cut through the n…" at bounding box center [369, 186] width 333 height 48
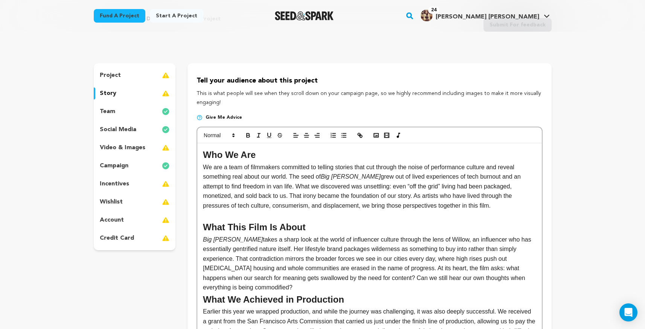
click at [308, 284] on p "Big Rhonda takes a sharp look at the world of influencer culture through the le…" at bounding box center [369, 264] width 333 height 58
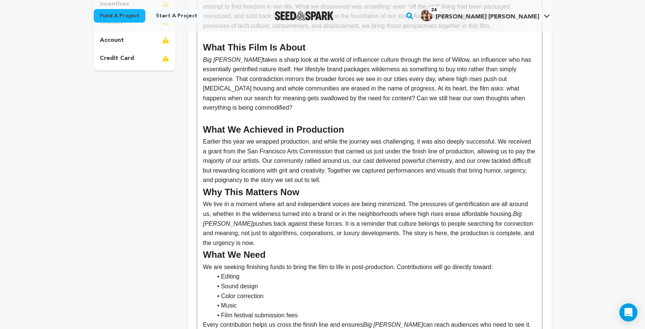
scroll to position [267, 0]
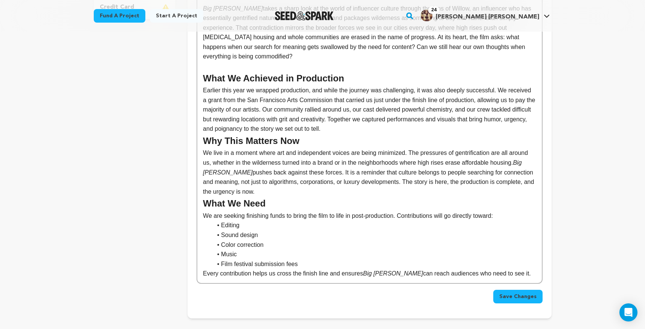
click at [396, 128] on p "Earlier this year we wrapped production, and while the journey was challenging,…" at bounding box center [369, 109] width 333 height 48
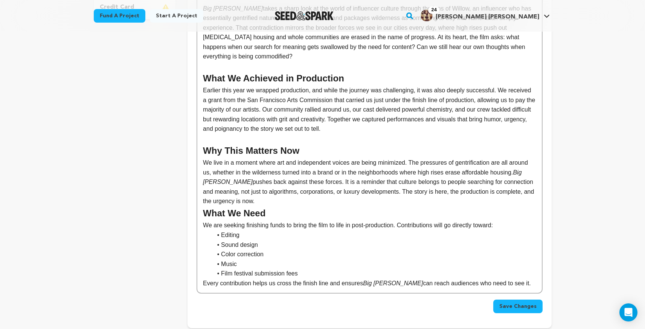
click at [286, 198] on p "We live in a moment where art and independent voices are being minimized. The p…" at bounding box center [369, 182] width 333 height 48
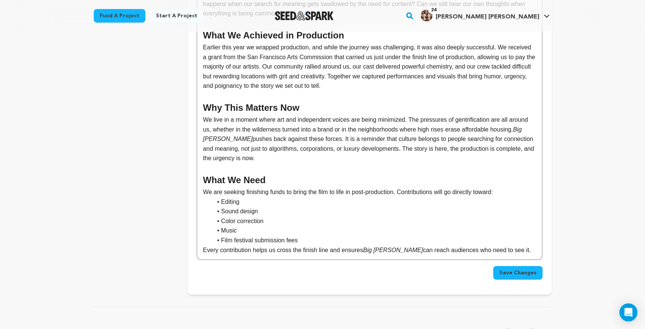
scroll to position [328, 0]
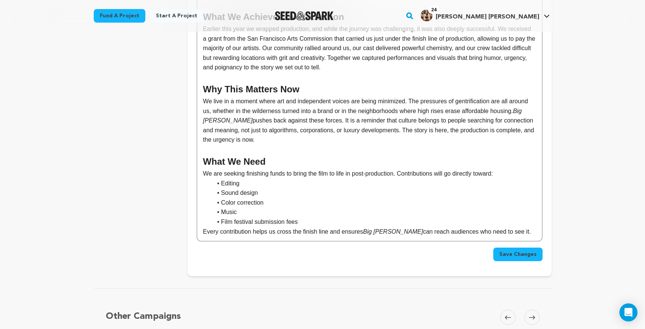
click at [332, 211] on li "Music" at bounding box center [374, 212] width 324 height 10
click at [332, 223] on li "Film festival submission fees" at bounding box center [374, 222] width 324 height 10
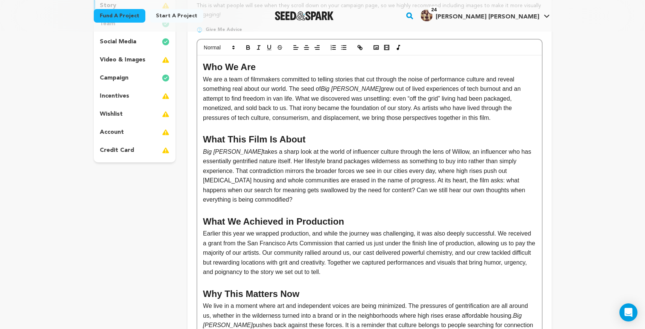
scroll to position [160, 0]
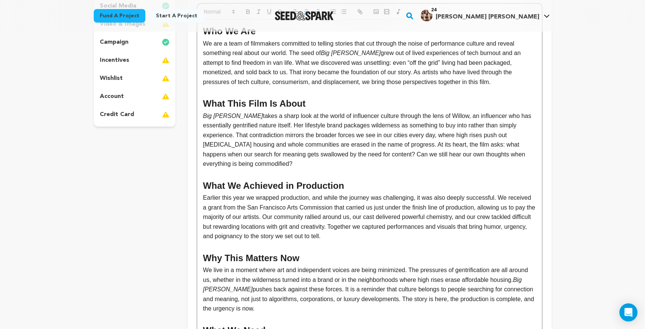
click at [384, 174] on p at bounding box center [369, 174] width 333 height 10
click at [342, 170] on p at bounding box center [369, 174] width 333 height 10
click at [341, 163] on p "Big Rhonda takes a sharp look at the world of influencer culture through the le…" at bounding box center [369, 140] width 333 height 58
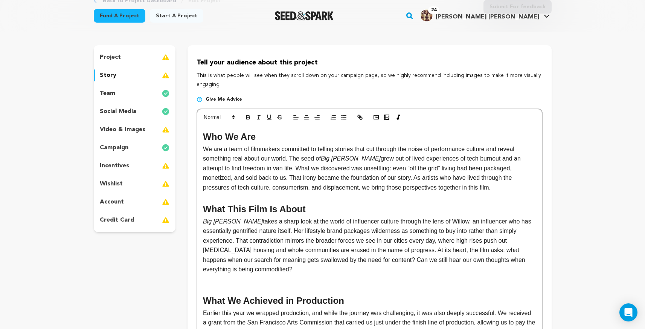
scroll to position [21, 0]
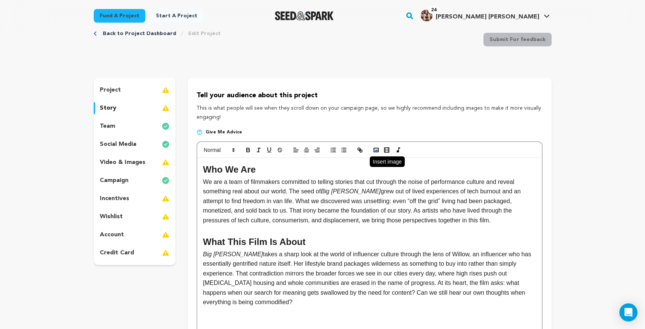
click at [377, 150] on polyline "button" at bounding box center [376, 150] width 3 height 2
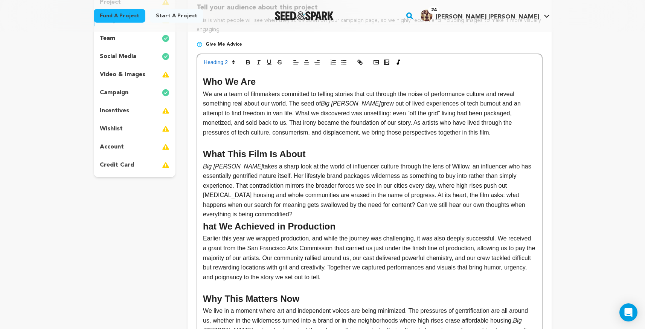
scroll to position [114, 0]
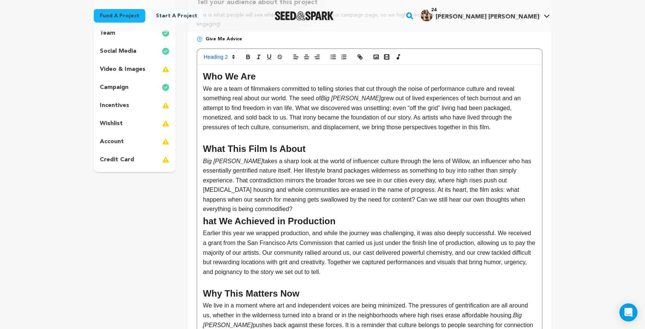
click at [318, 209] on p "Big Rhonda takes a sharp look at the world of influencer culture through the le…" at bounding box center [369, 185] width 333 height 58
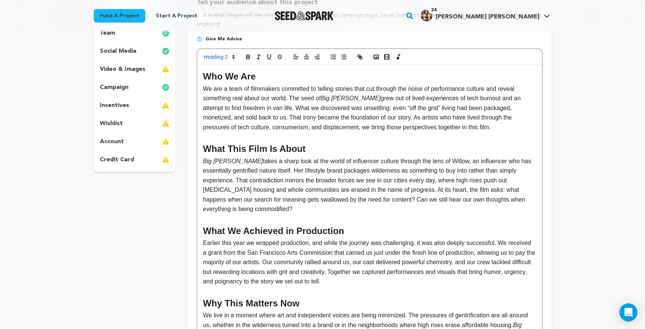
click at [325, 208] on p "Big Rhonda takes a sharp look at the world of influencer culture through the le…" at bounding box center [369, 185] width 333 height 58
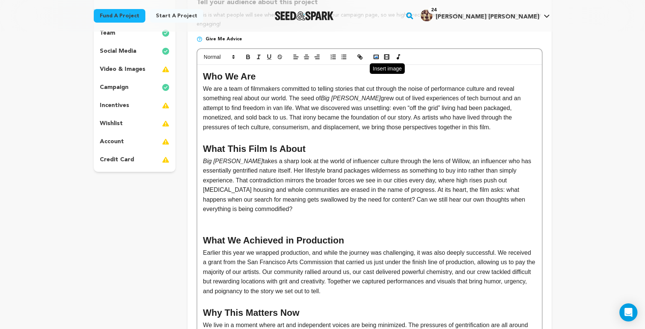
click at [374, 59] on rect "button" at bounding box center [376, 57] width 5 height 4
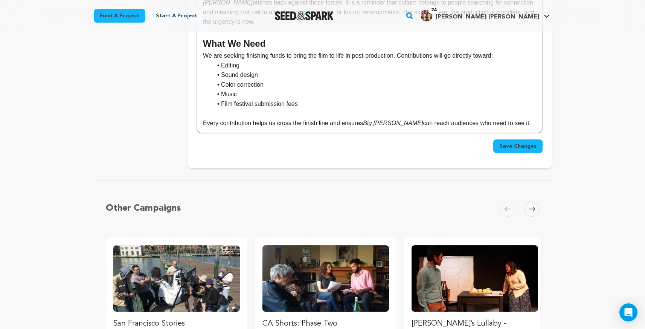
scroll to position [352, 0]
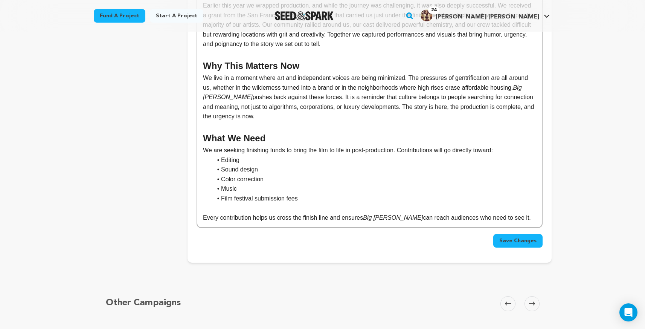
drag, startPoint x: 222, startPoint y: 206, endPoint x: 226, endPoint y: 191, distance: 15.3
click at [222, 206] on p at bounding box center [369, 208] width 333 height 10
click at [525, 149] on p "We are seeking finishing funds to bring the film to life in post-production. Co…" at bounding box center [369, 150] width 333 height 10
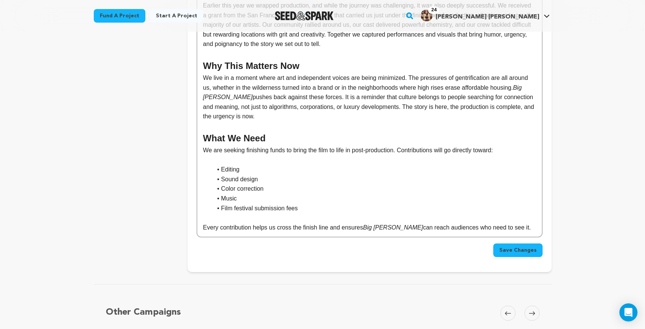
click at [519, 252] on span "Save Changes" at bounding box center [517, 250] width 37 height 8
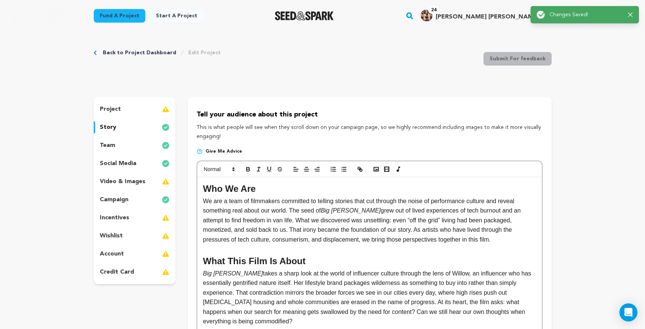
scroll to position [0, 0]
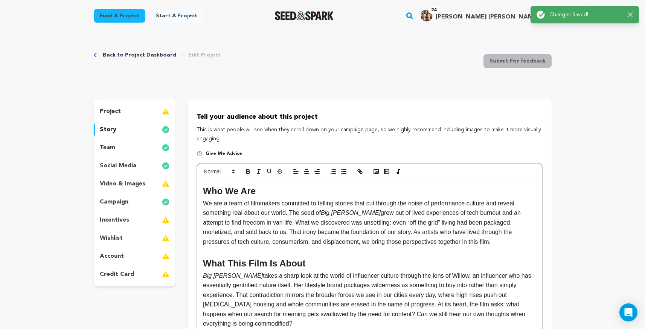
click at [120, 114] on div "project" at bounding box center [135, 111] width 82 height 12
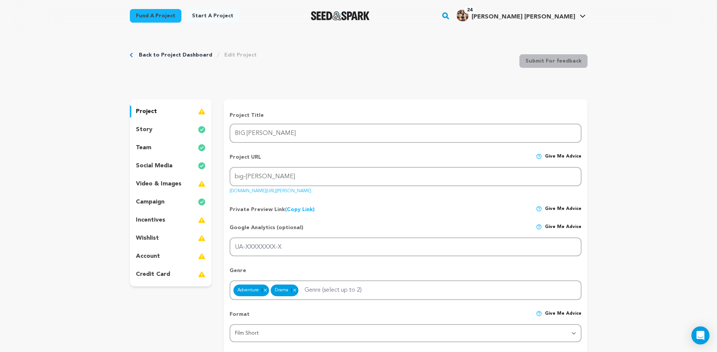
click at [152, 143] on div "team" at bounding box center [171, 148] width 82 height 12
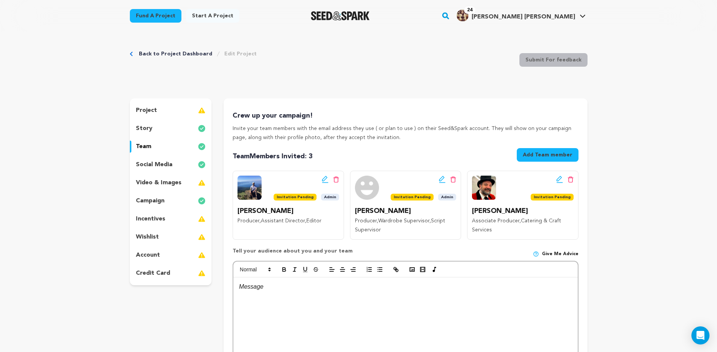
scroll to position [2, 0]
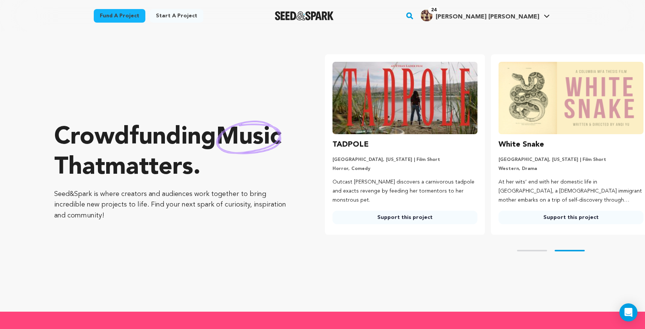
scroll to position [0, 172]
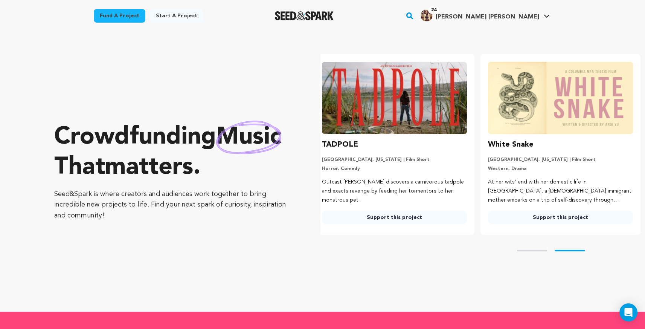
click at [506, 21] on h4 "[PERSON_NAME] [PERSON_NAME]" at bounding box center [488, 16] width 104 height 9
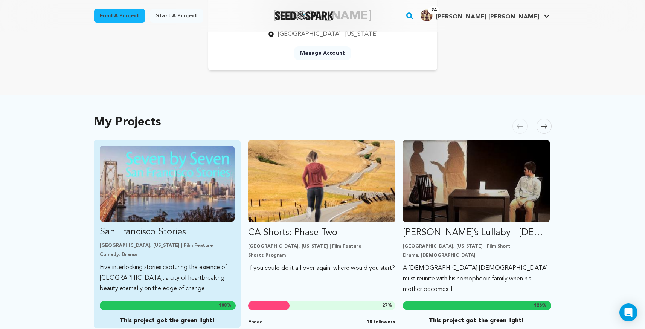
scroll to position [116, 0]
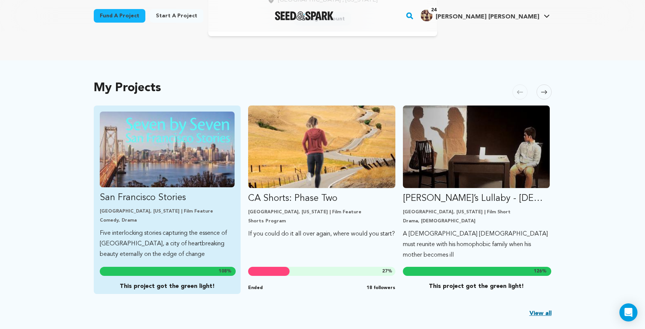
click at [182, 194] on p "San Francisco Stories" at bounding box center [167, 198] width 135 height 12
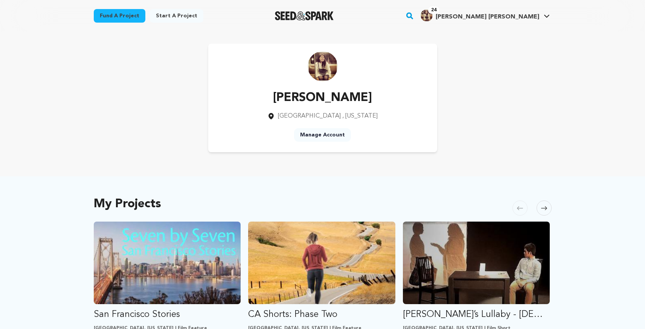
scroll to position [116, 0]
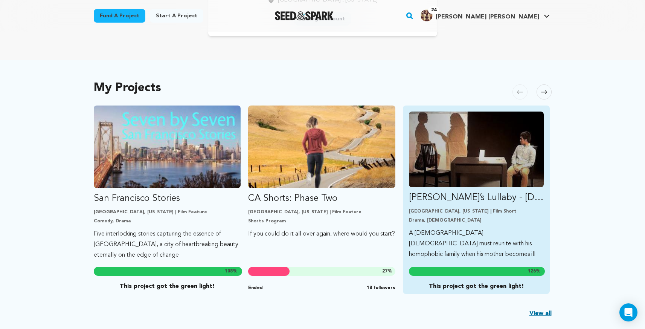
click at [458, 137] on img "Fund Nanay’s Lullaby - Filipino-American Short" at bounding box center [476, 149] width 135 height 76
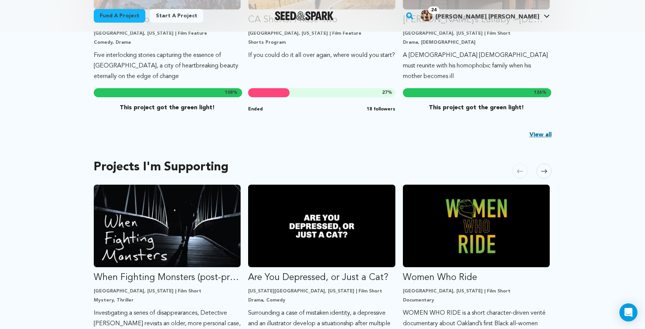
scroll to position [175, 0]
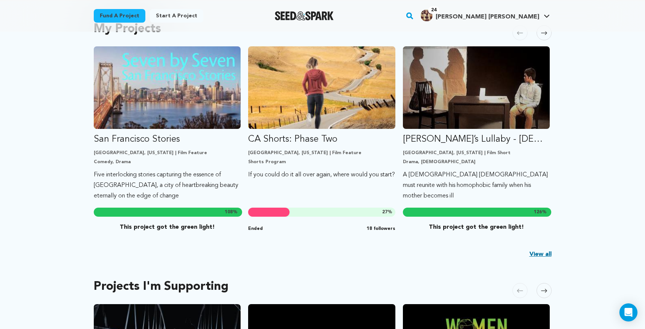
click at [540, 253] on link "View all" at bounding box center [540, 254] width 22 height 9
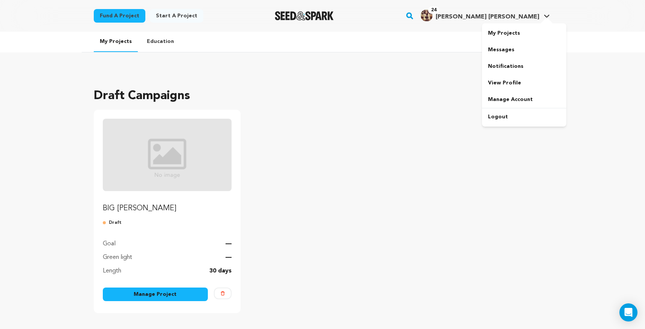
click at [509, 17] on span "[PERSON_NAME] [PERSON_NAME]" at bounding box center [488, 17] width 104 height 6
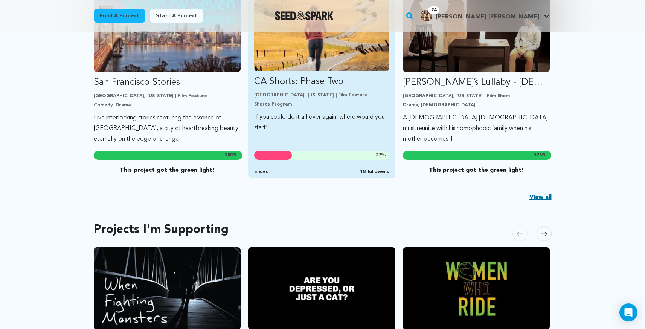
scroll to position [206, 0]
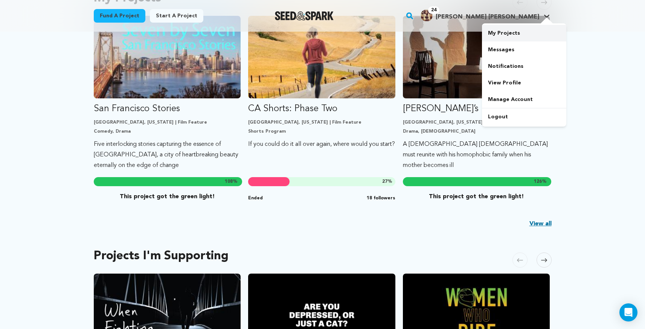
click at [505, 35] on link "My Projects" at bounding box center [524, 33] width 84 height 17
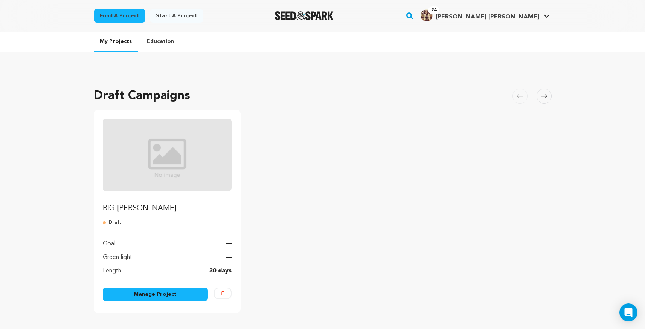
click at [161, 40] on link "Education" at bounding box center [160, 42] width 39 height 20
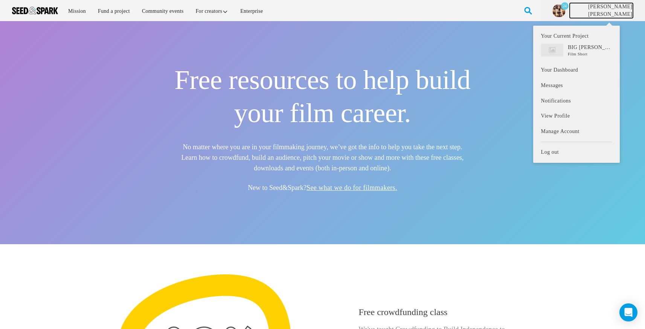
click at [606, 8] on link "[PERSON_NAME] [PERSON_NAME]" at bounding box center [601, 10] width 63 height 15
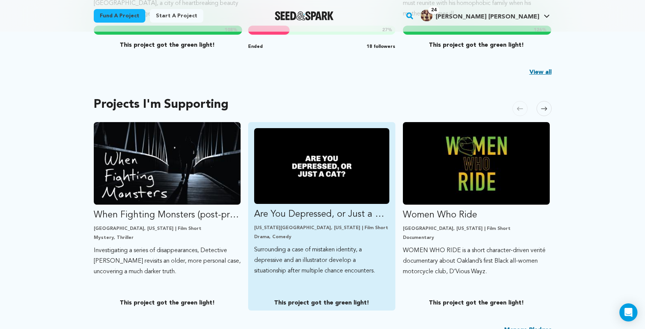
scroll to position [592, 0]
